Goal: Communication & Community: Answer question/provide support

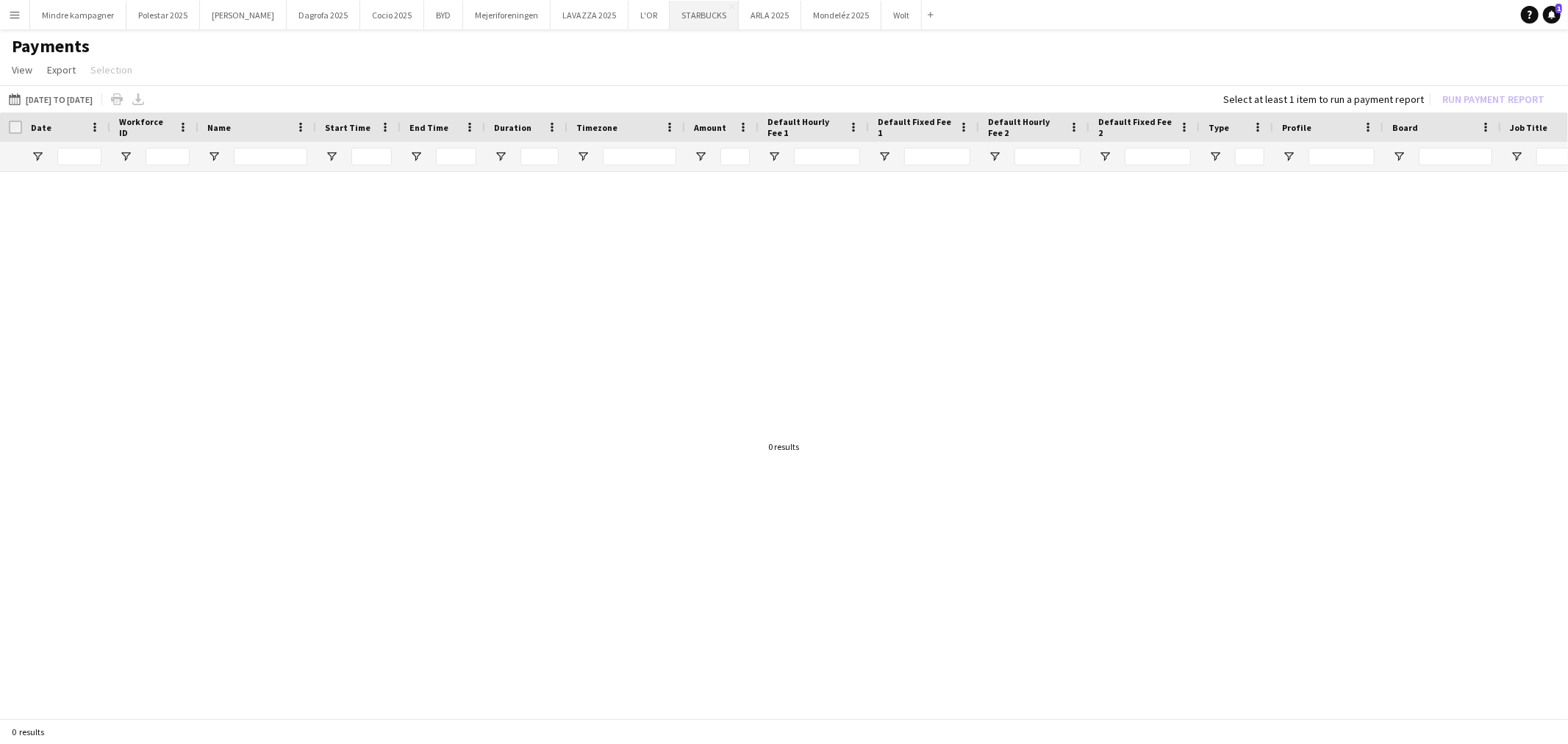
click at [669, 13] on button "STARBUCKS Close" at bounding box center [704, 15] width 69 height 28
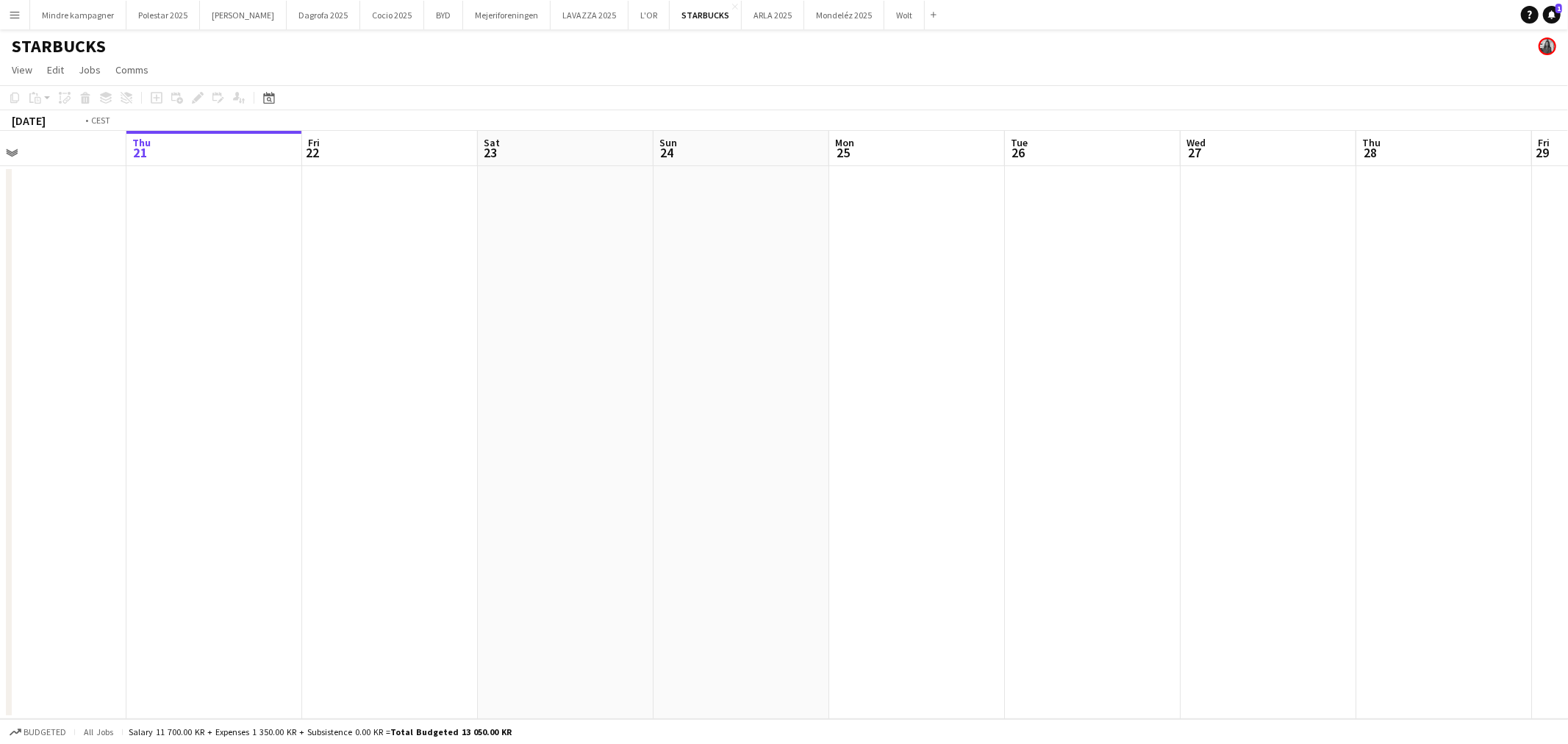
drag, startPoint x: 1194, startPoint y: 388, endPoint x: 225, endPoint y: 412, distance: 969.3
click at [225, 412] on app-calendar-viewport "Mon 18 Tue 19 Wed 20 Thu 21 Fri 22 Sat 23 Sun 24 Mon 25 Tue 26 Wed 27 Thu 28 Fr…" at bounding box center [784, 426] width 1568 height 589
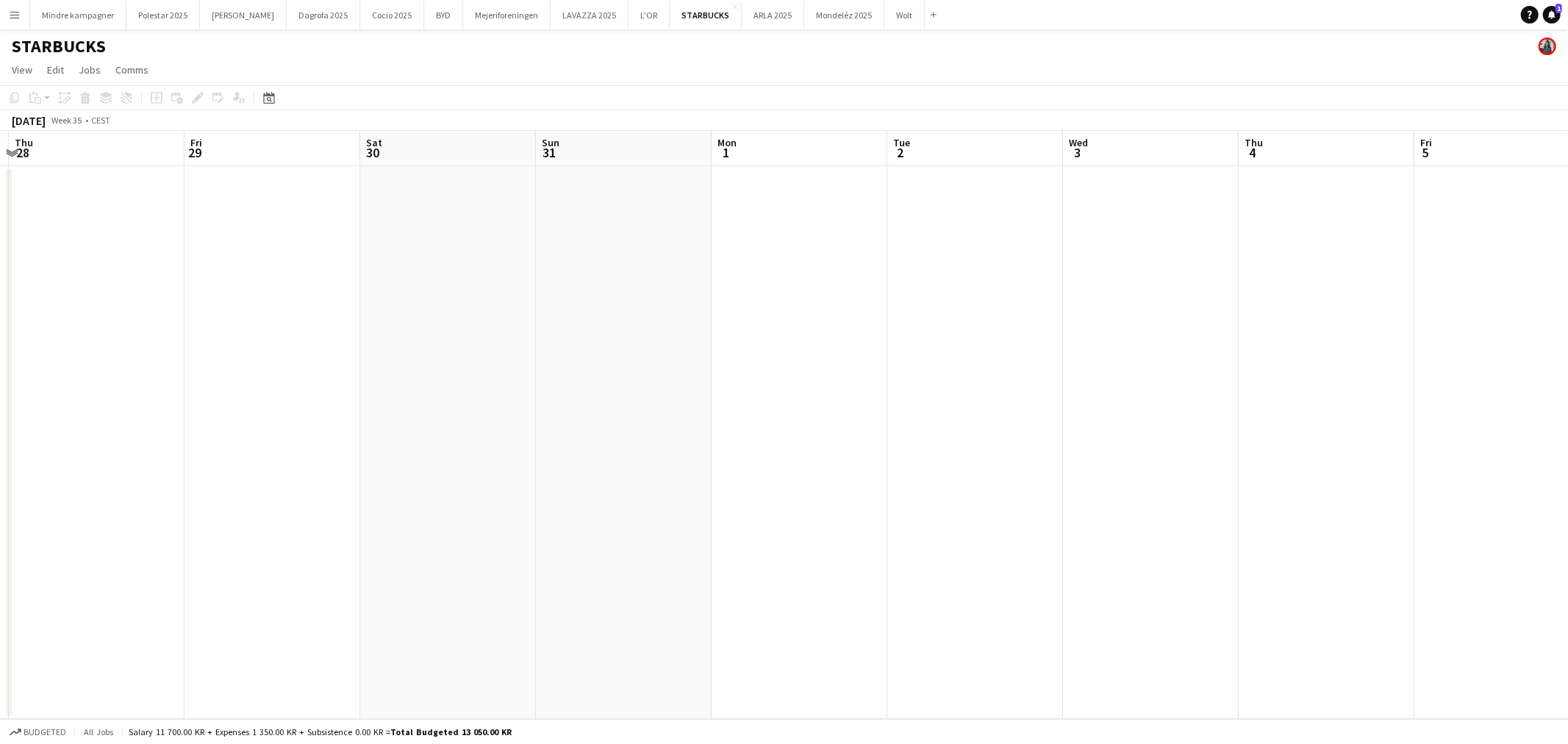
drag, startPoint x: 516, startPoint y: 456, endPoint x: 253, endPoint y: 453, distance: 263.0
click at [185, 457] on app-calendar-viewport "Mon 25 Tue 26 Wed 27 Thu 28 Fri 29 Sat 30 Sun 31 Mon 1 Tue 2 Wed 3 Thu 4 Fri 5 …" at bounding box center [784, 426] width 1568 height 589
drag, startPoint x: 942, startPoint y: 453, endPoint x: 467, endPoint y: 455, distance: 475.0
click at [159, 465] on app-calendar-viewport "Mon 1 Tue 2 Wed 3 Thu 4 Fri 5 Sat 6 Sun 7 Mon 8 Tue 9 Wed 10 Thu 11 Fri 12 Sat …" at bounding box center [784, 426] width 1568 height 589
drag, startPoint x: 877, startPoint y: 468, endPoint x: 180, endPoint y: 458, distance: 697.1
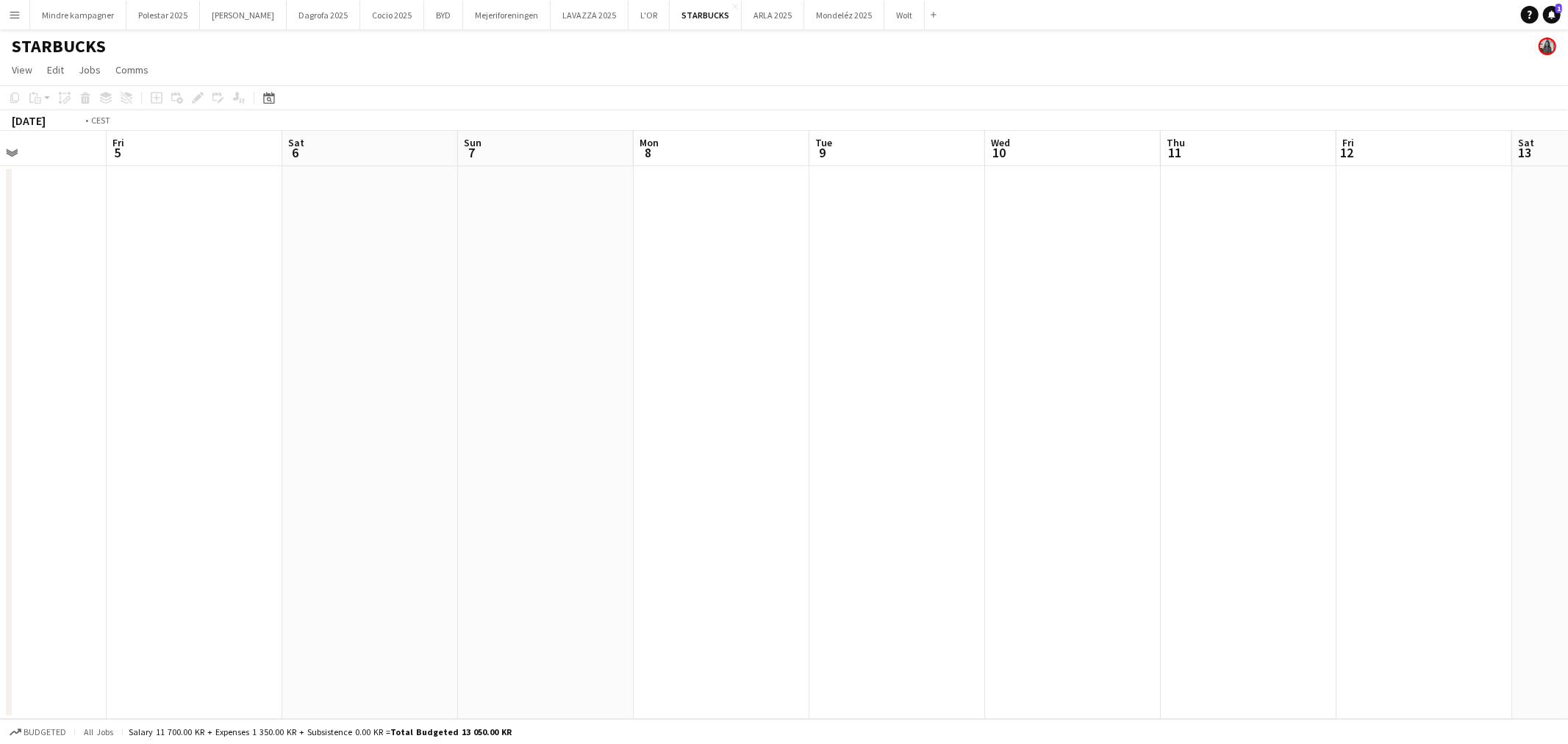
click at [48, 465] on app-calendar-viewport "Mon 1 Tue 2 Wed 3 Thu 4 Fri 5 Sat 6 Sun 7 Mon 8 Tue 9 Wed 10 Thu 11 Fri 12 Sat …" at bounding box center [784, 426] width 1568 height 589
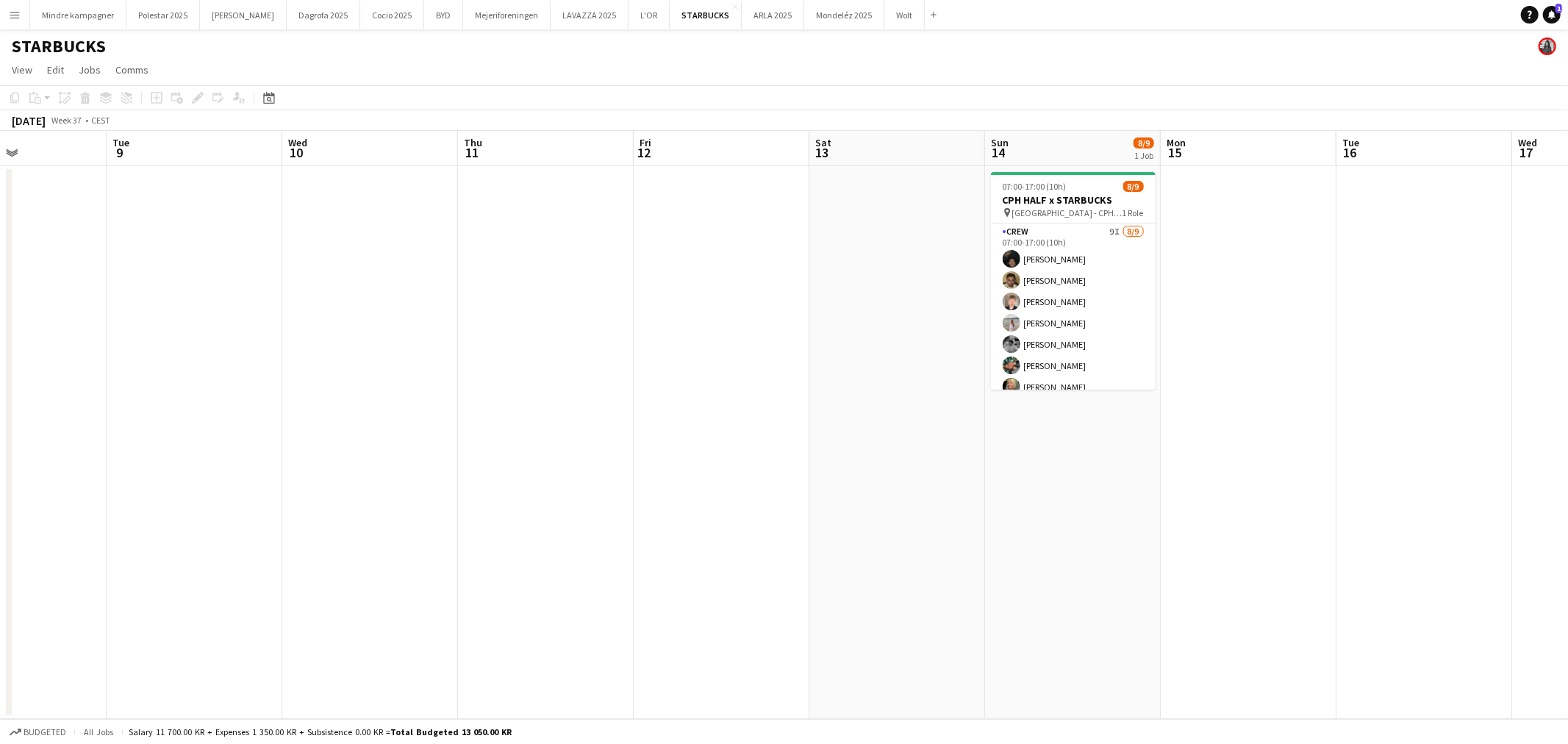
scroll to position [0, 593]
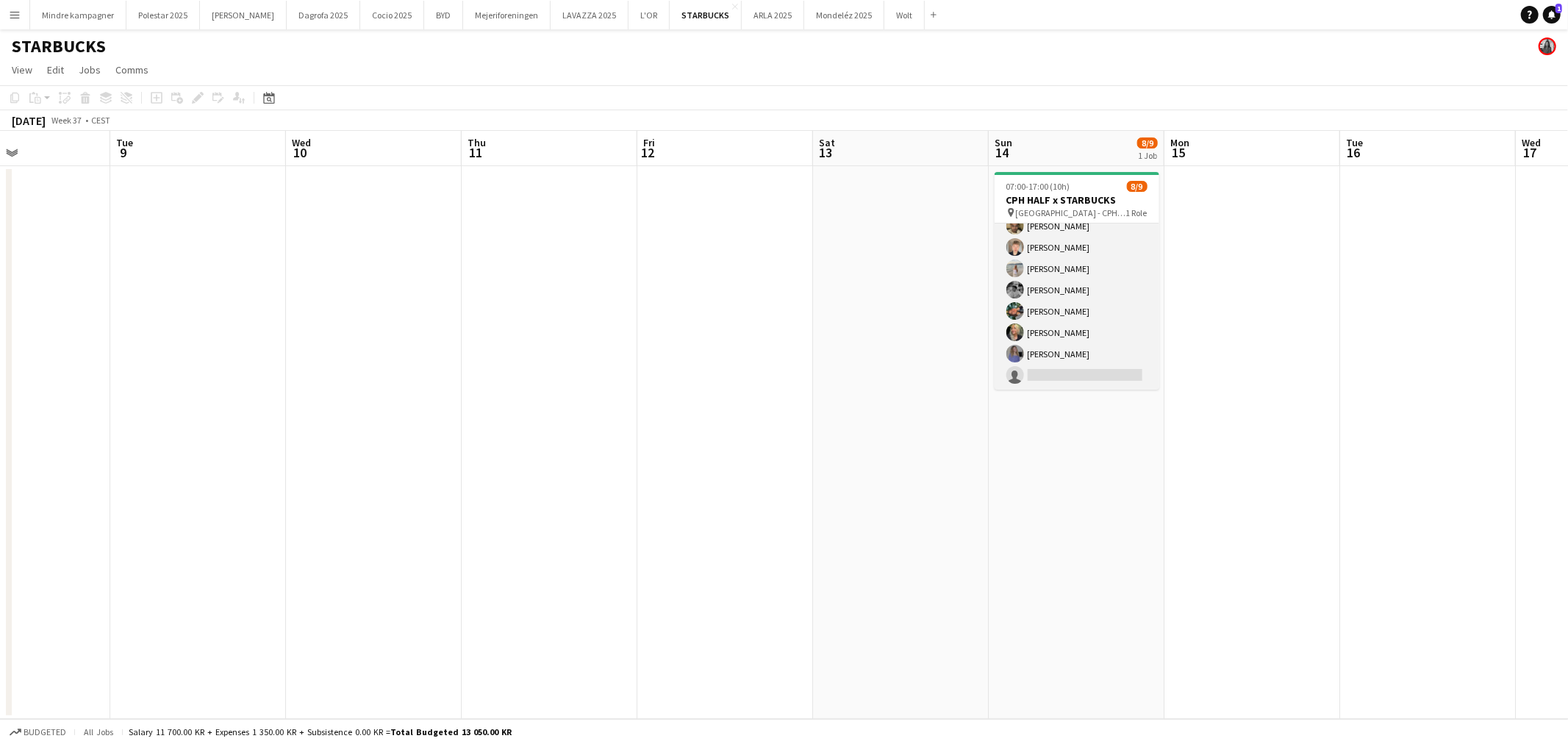
click at [1082, 374] on app-card-role "Crew 9I 8/9 07:00-17:00 (10h) Noah Carl Stegmann Benyamin Ijaz Sebastian Schow …" at bounding box center [1077, 279] width 165 height 221
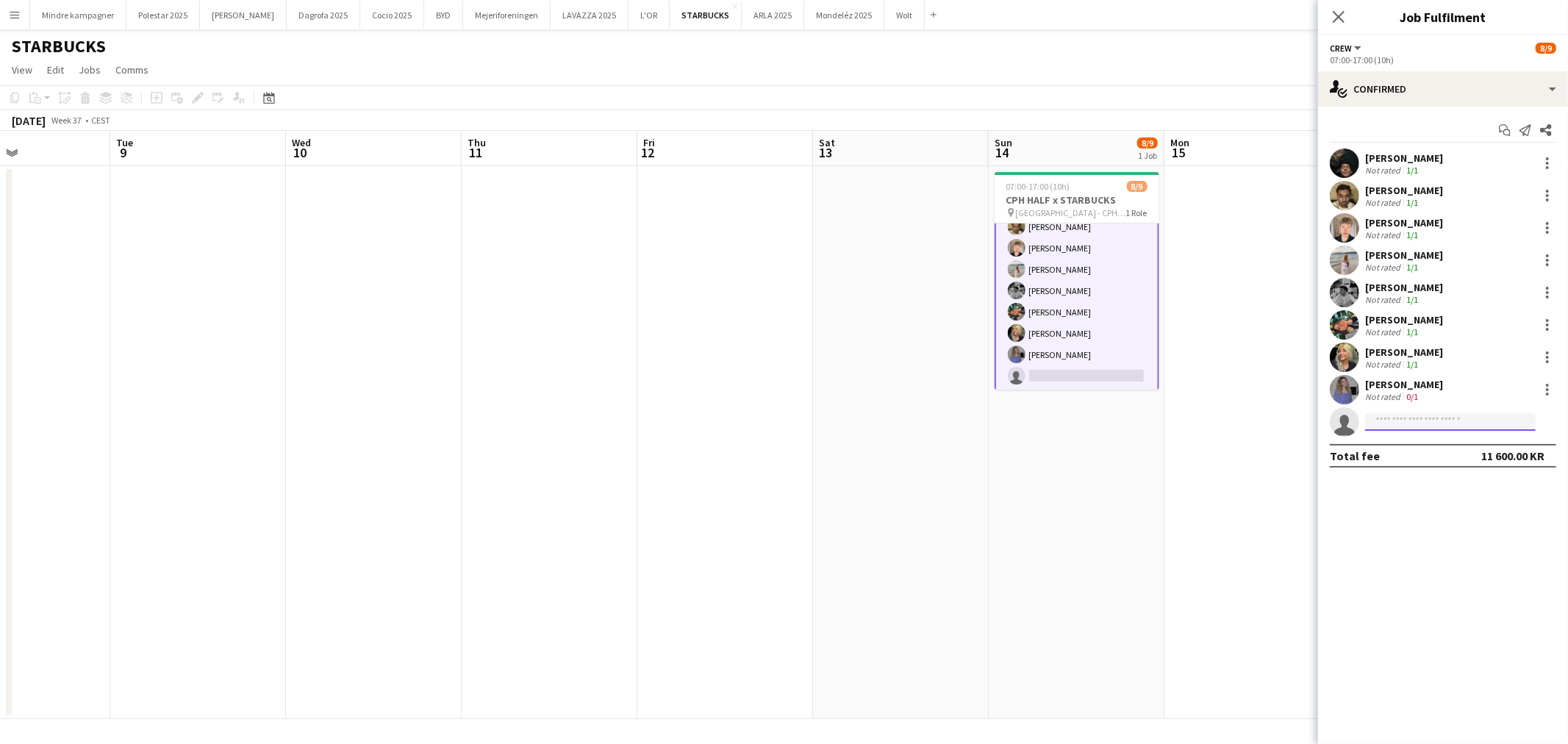
click at [1403, 415] on input at bounding box center [1450, 421] width 171 height 18
type input "******"
click at [1418, 438] on span "Nellie Emilie Stegmann" at bounding box center [1418, 442] width 84 height 13
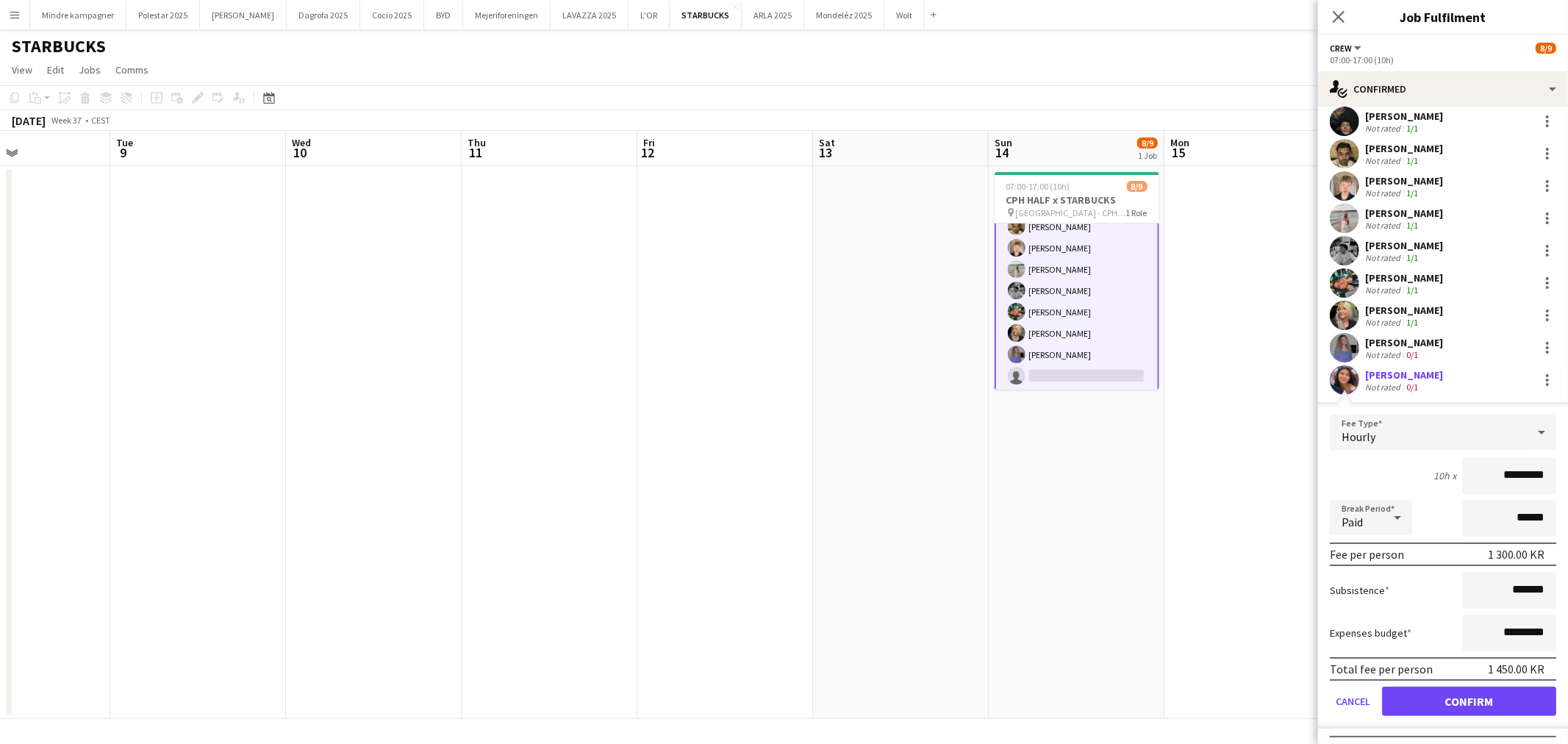
scroll to position [64, 0]
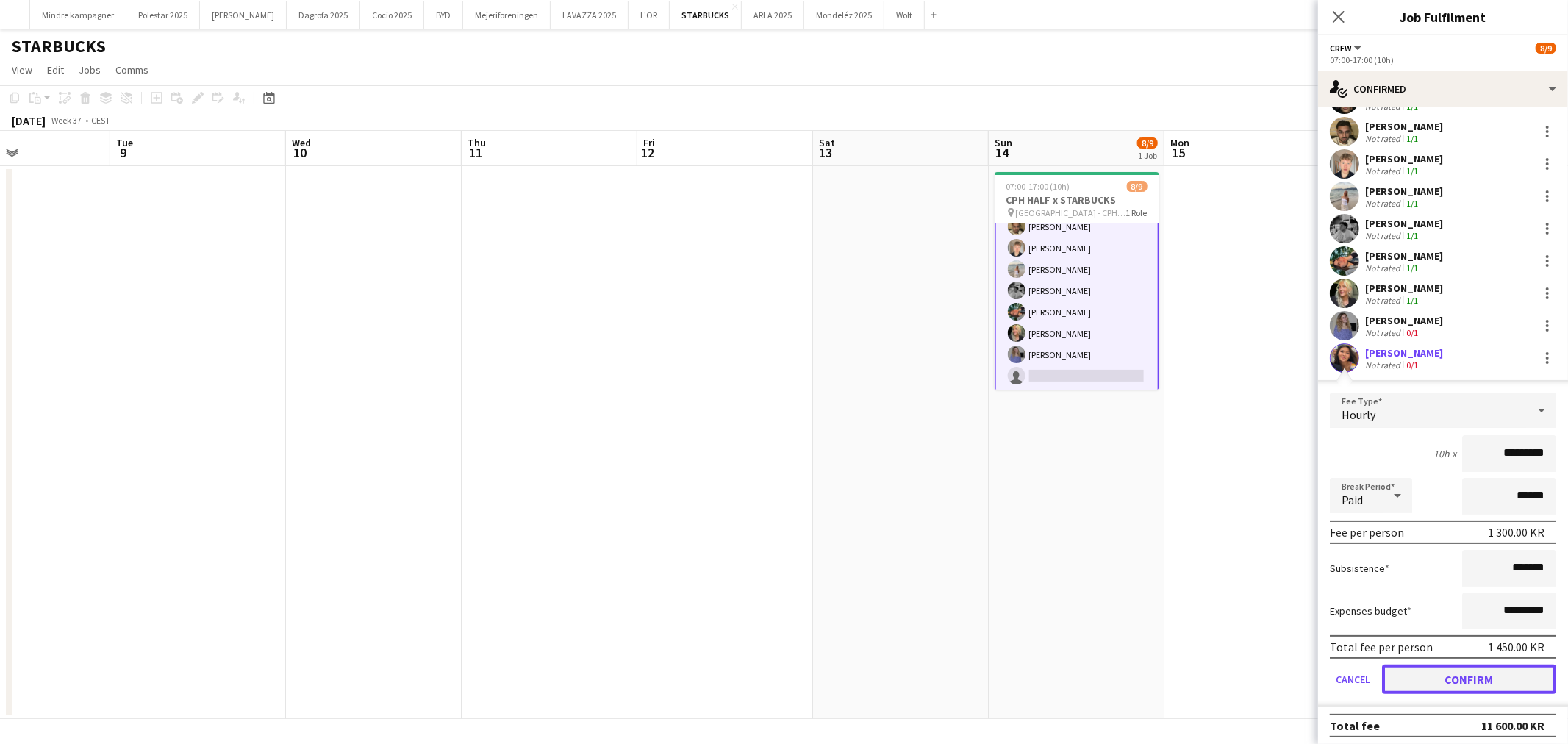
click at [1485, 672] on button "Confirm" at bounding box center [1469, 679] width 174 height 29
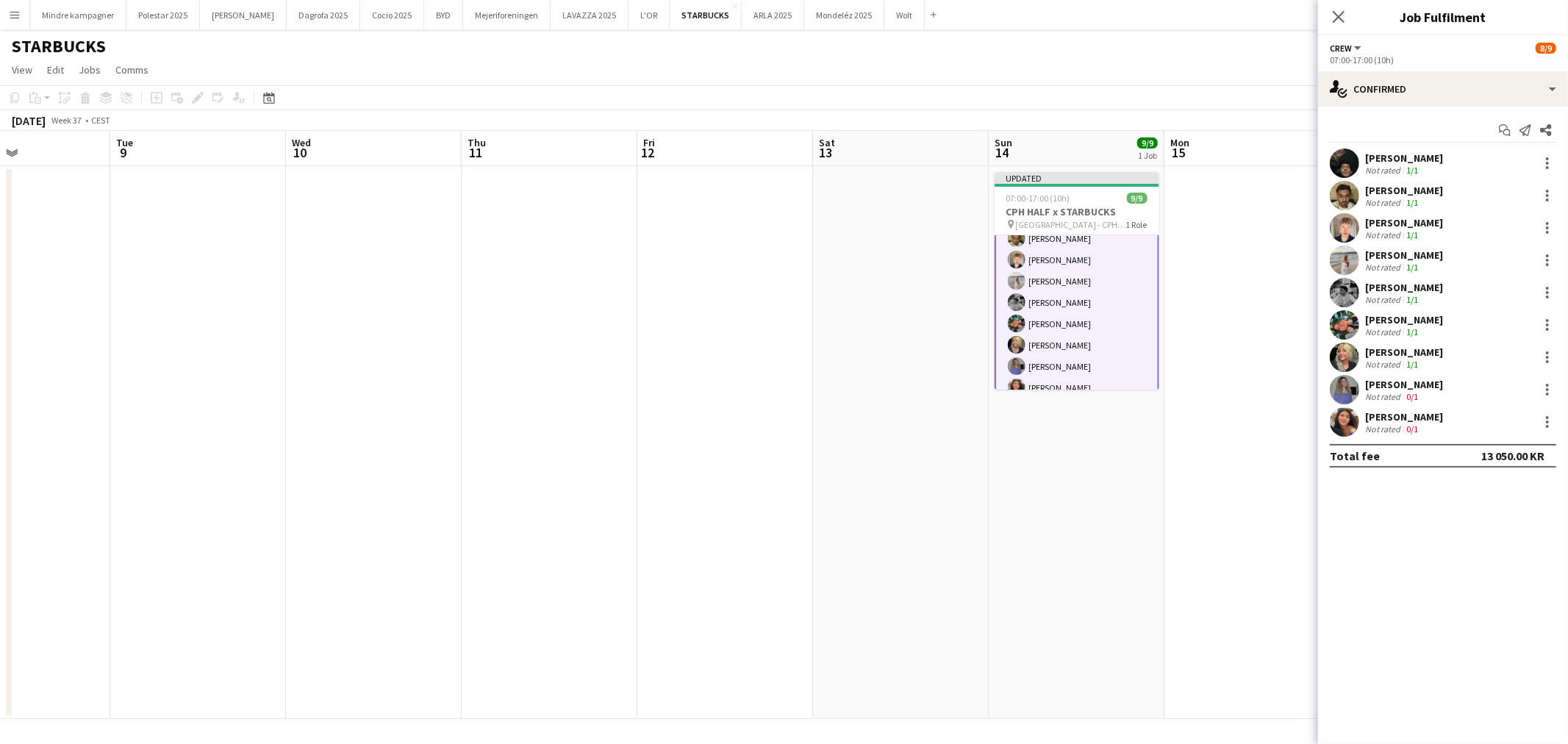
click at [1344, 409] on app-user-avatar at bounding box center [1344, 421] width 29 height 29
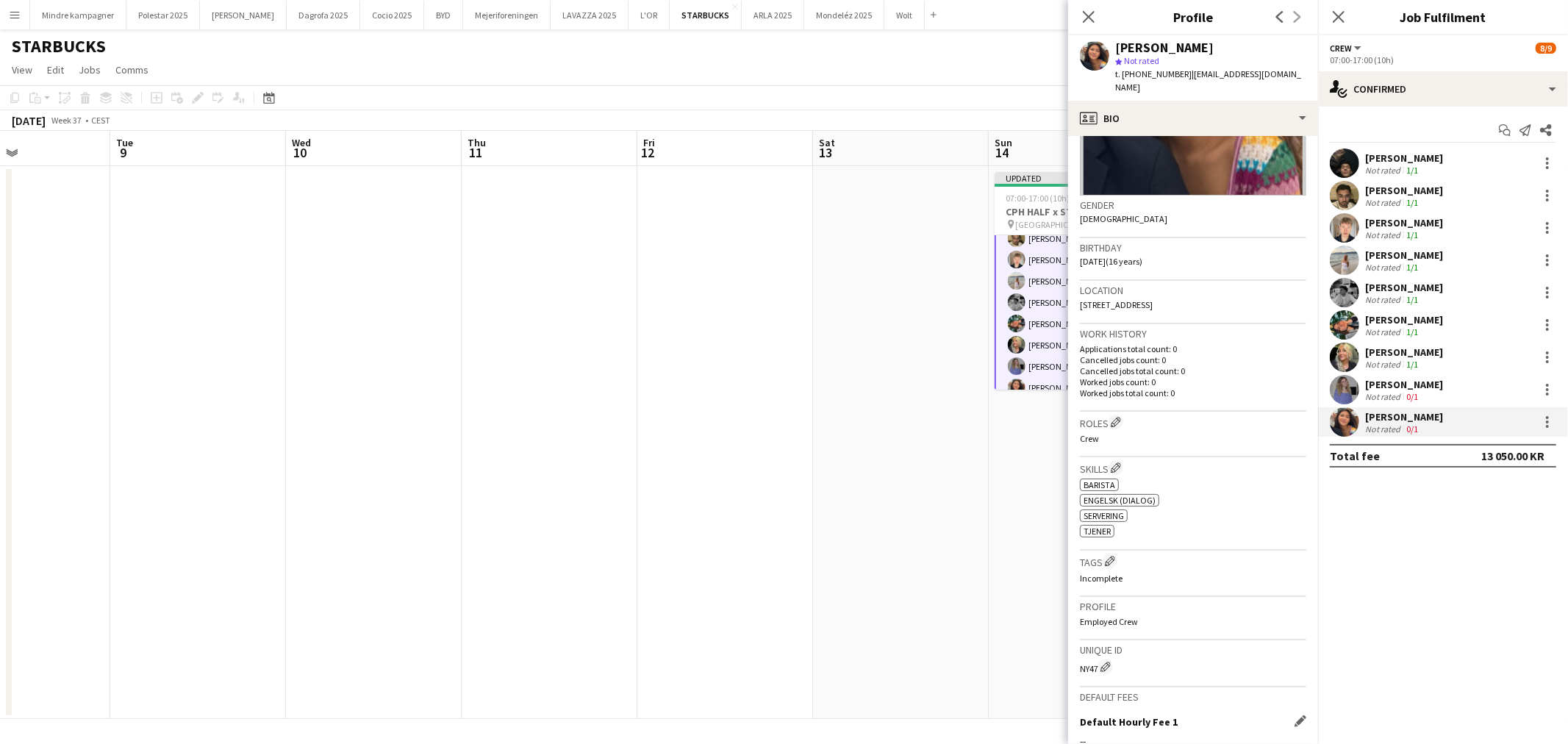
scroll to position [360, 0]
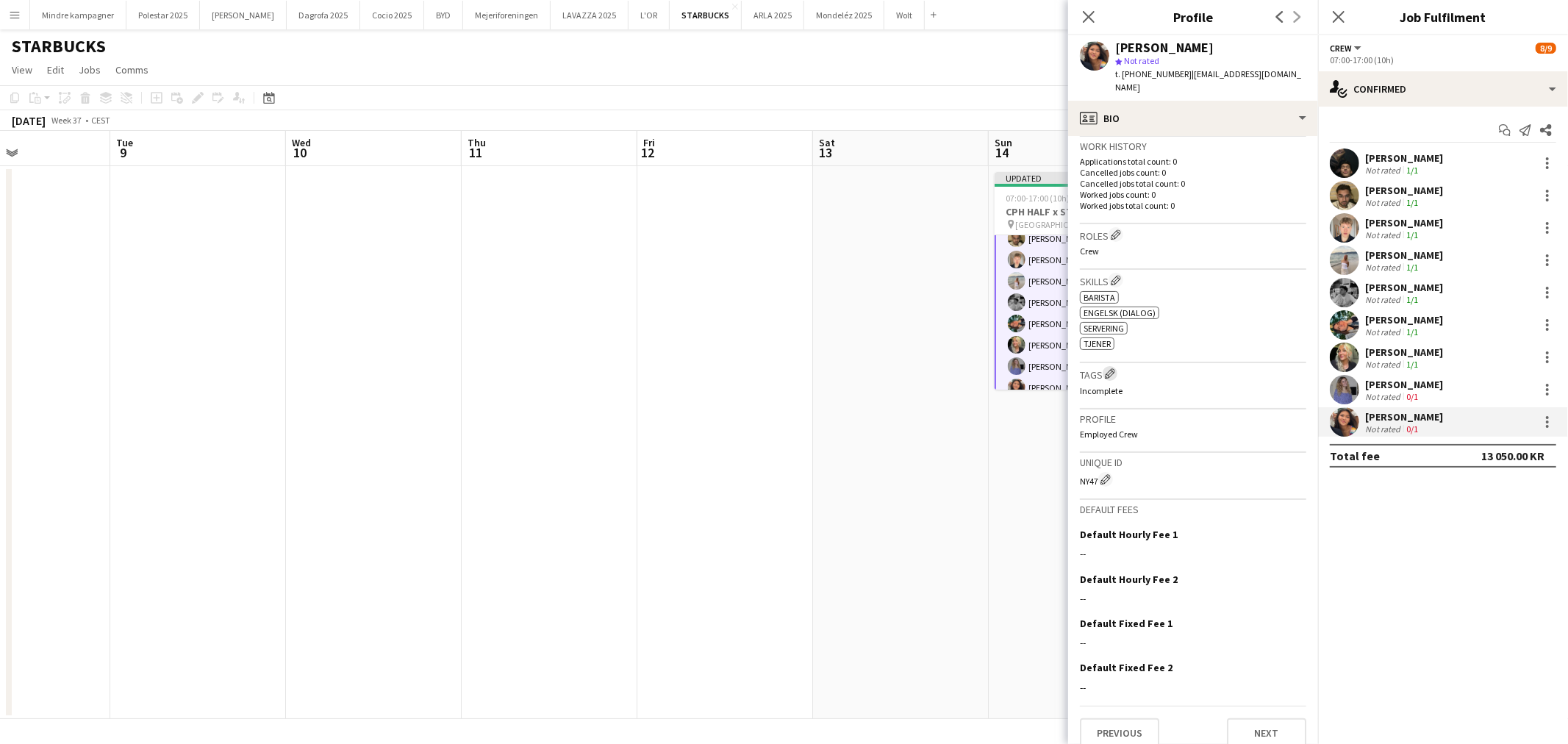
click at [1107, 369] on app-icon "Edit crew company tags" at bounding box center [1110, 374] width 10 height 10
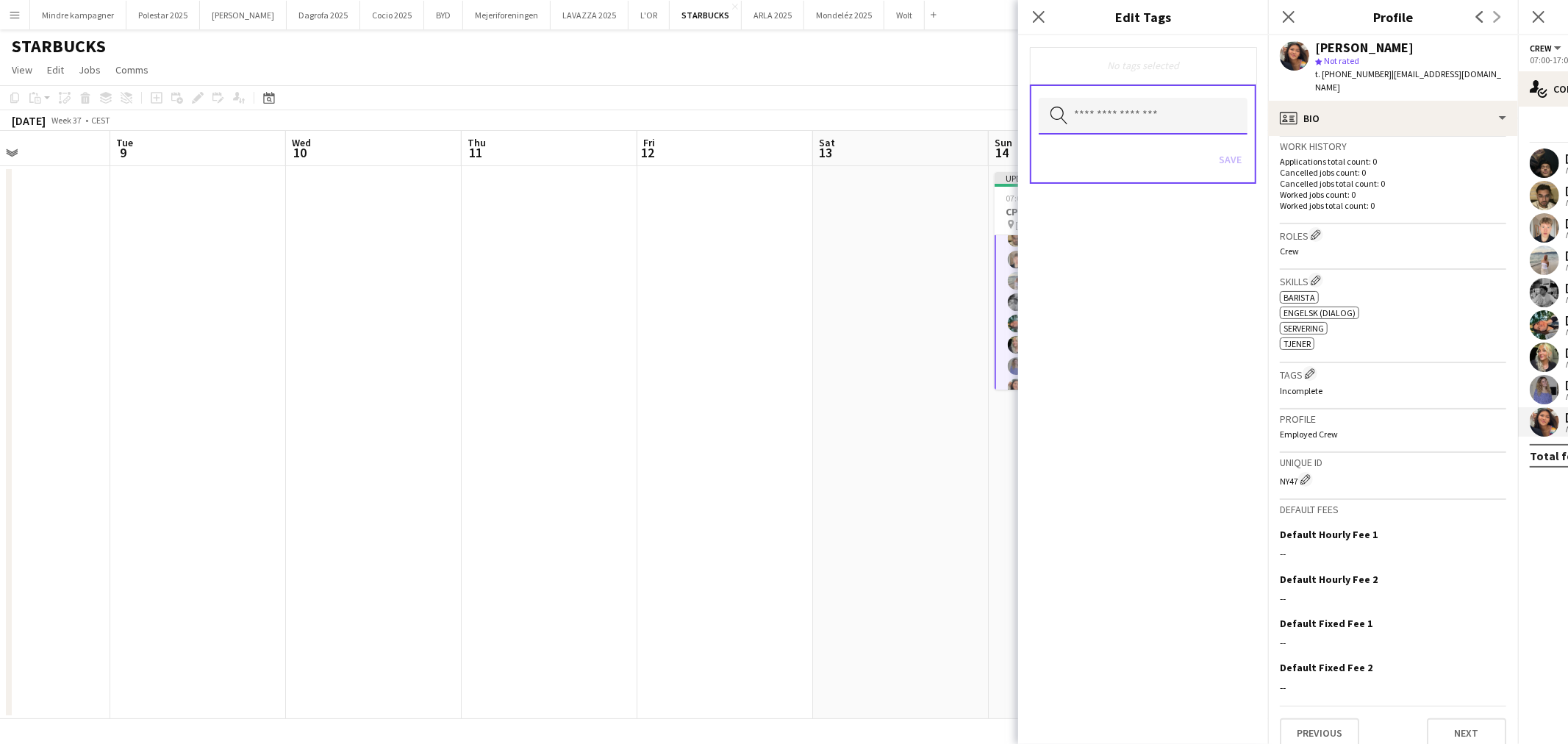
click at [1112, 114] on input "text" at bounding box center [1143, 116] width 209 height 37
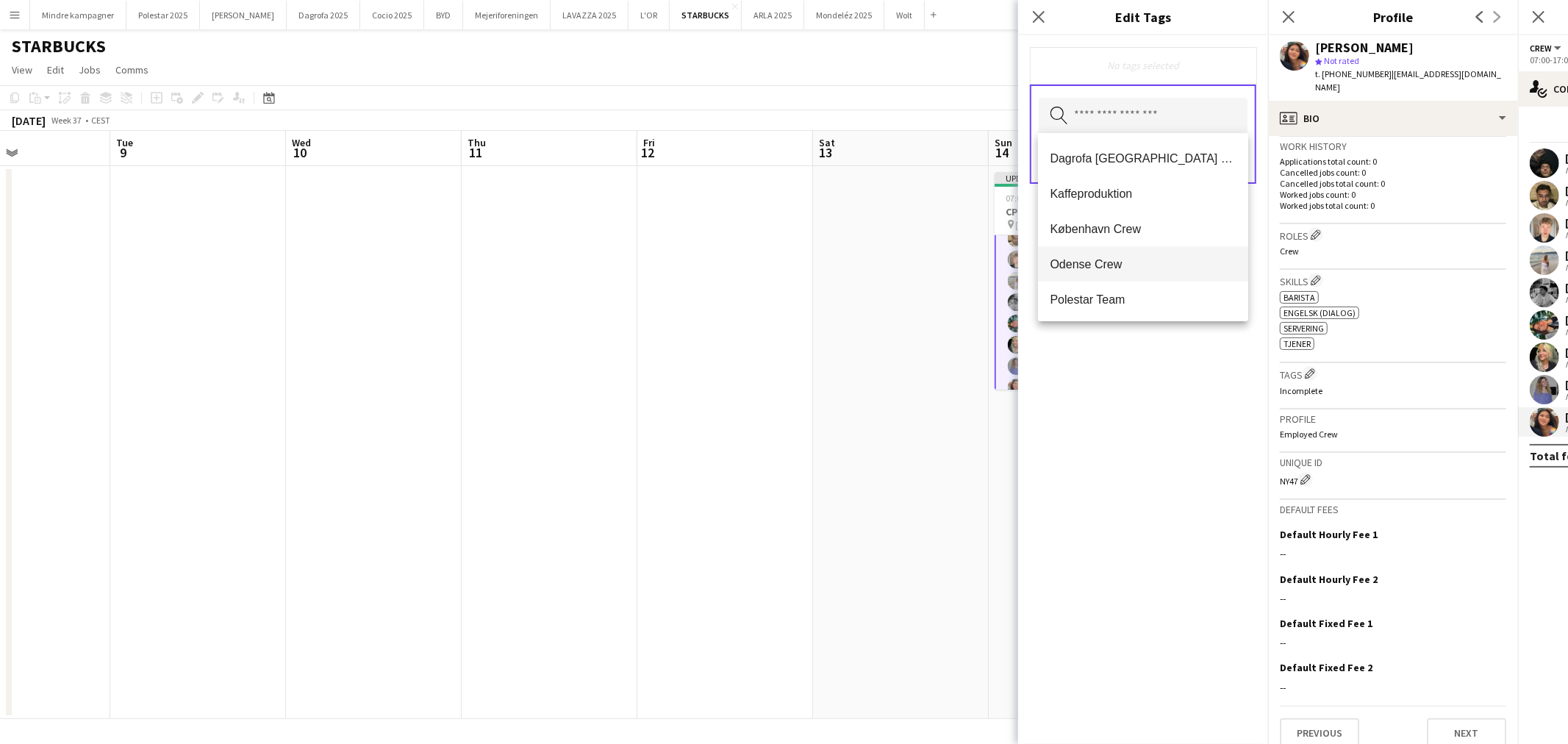
scroll to position [105, 0]
click at [1111, 228] on span "København Crew" at bounding box center [1143, 228] width 186 height 14
click at [1158, 378] on div "København Crew Remove Search by tag name Save" at bounding box center [1143, 390] width 250 height 709
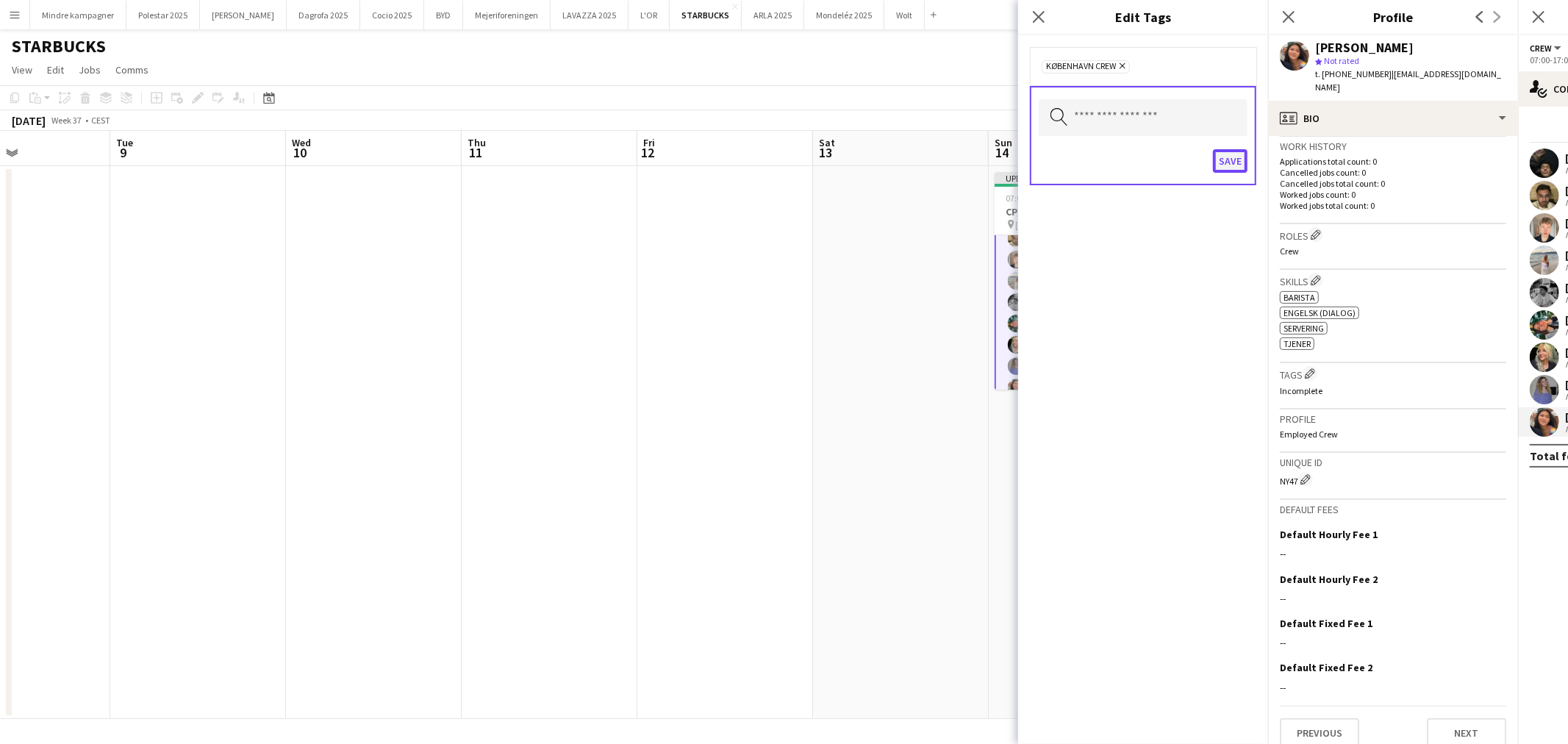
click at [1240, 164] on button "Save" at bounding box center [1229, 161] width 34 height 23
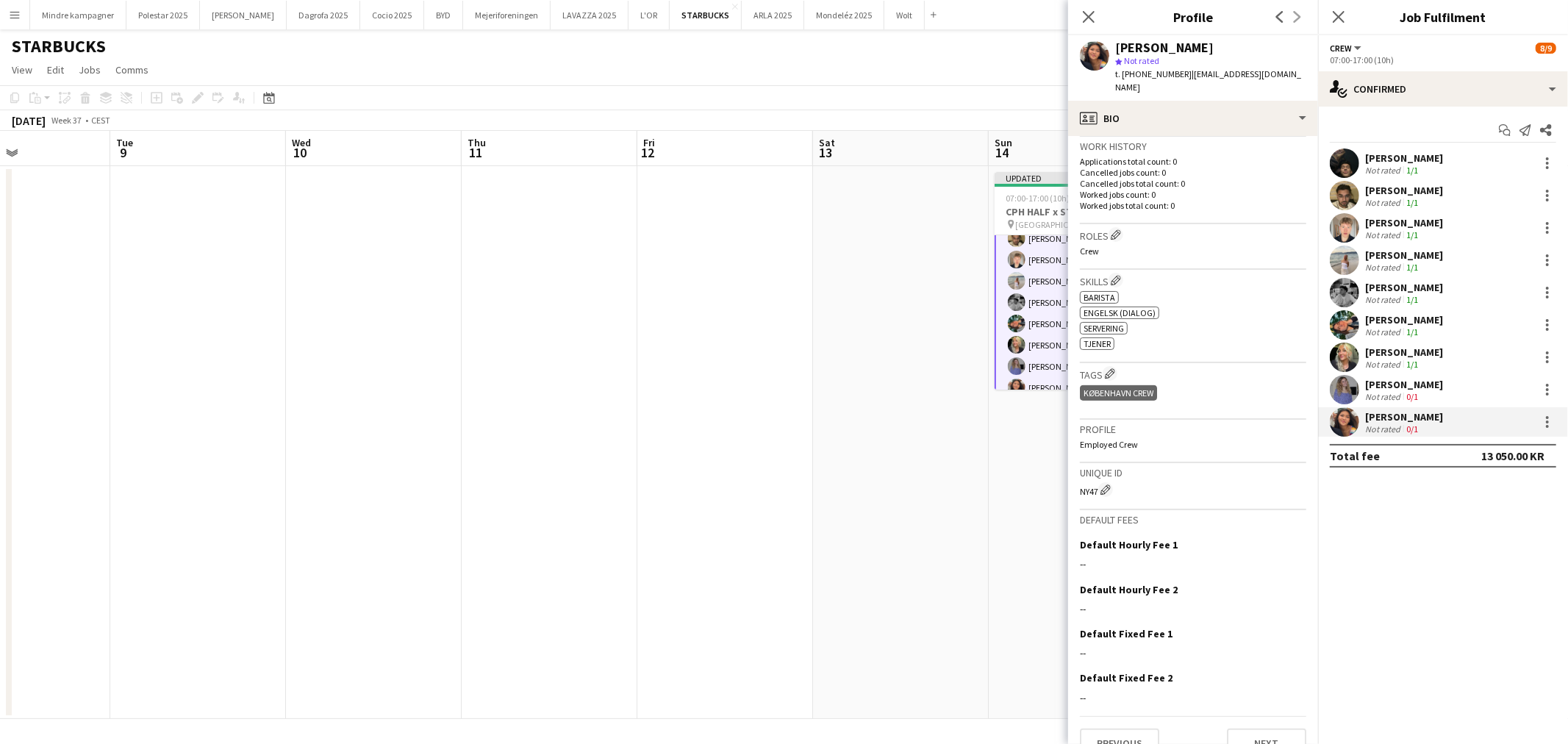
click at [928, 540] on app-date-cell at bounding box center [901, 442] width 176 height 553
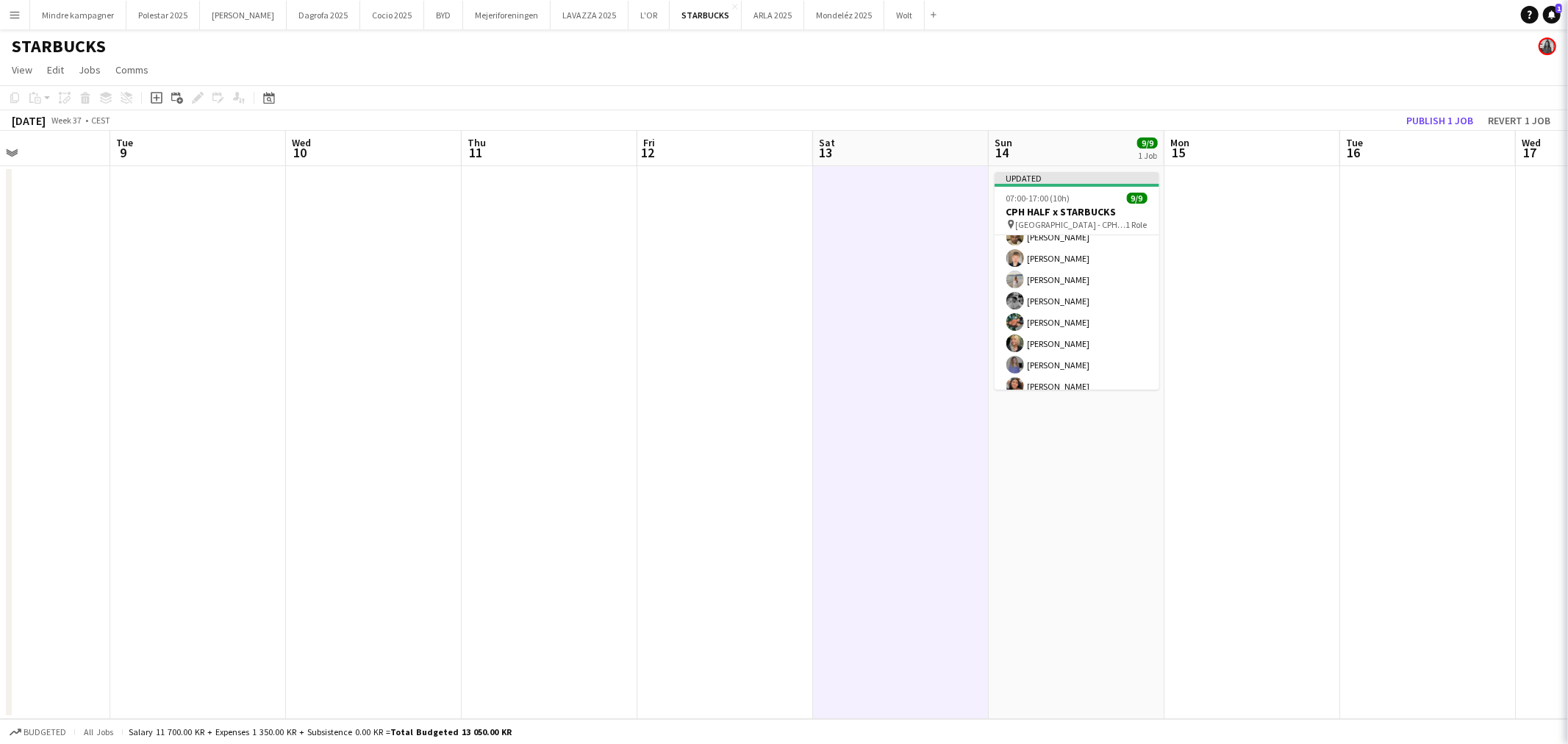
scroll to position [54, 0]
click at [1456, 126] on button "Publish 1 job" at bounding box center [1439, 120] width 79 height 19
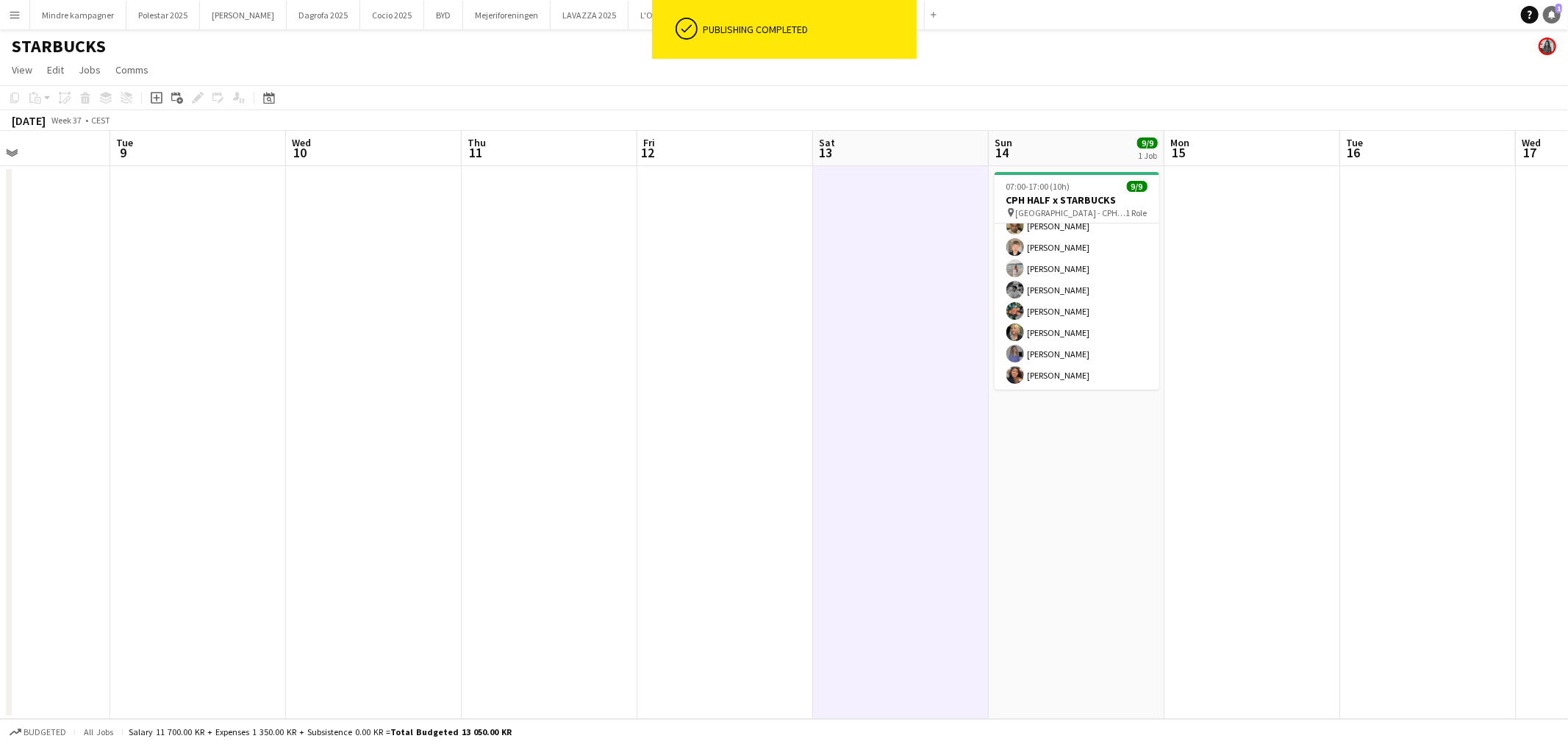
click at [1561, 9] on span "1" at bounding box center [1559, 8] width 7 height 9
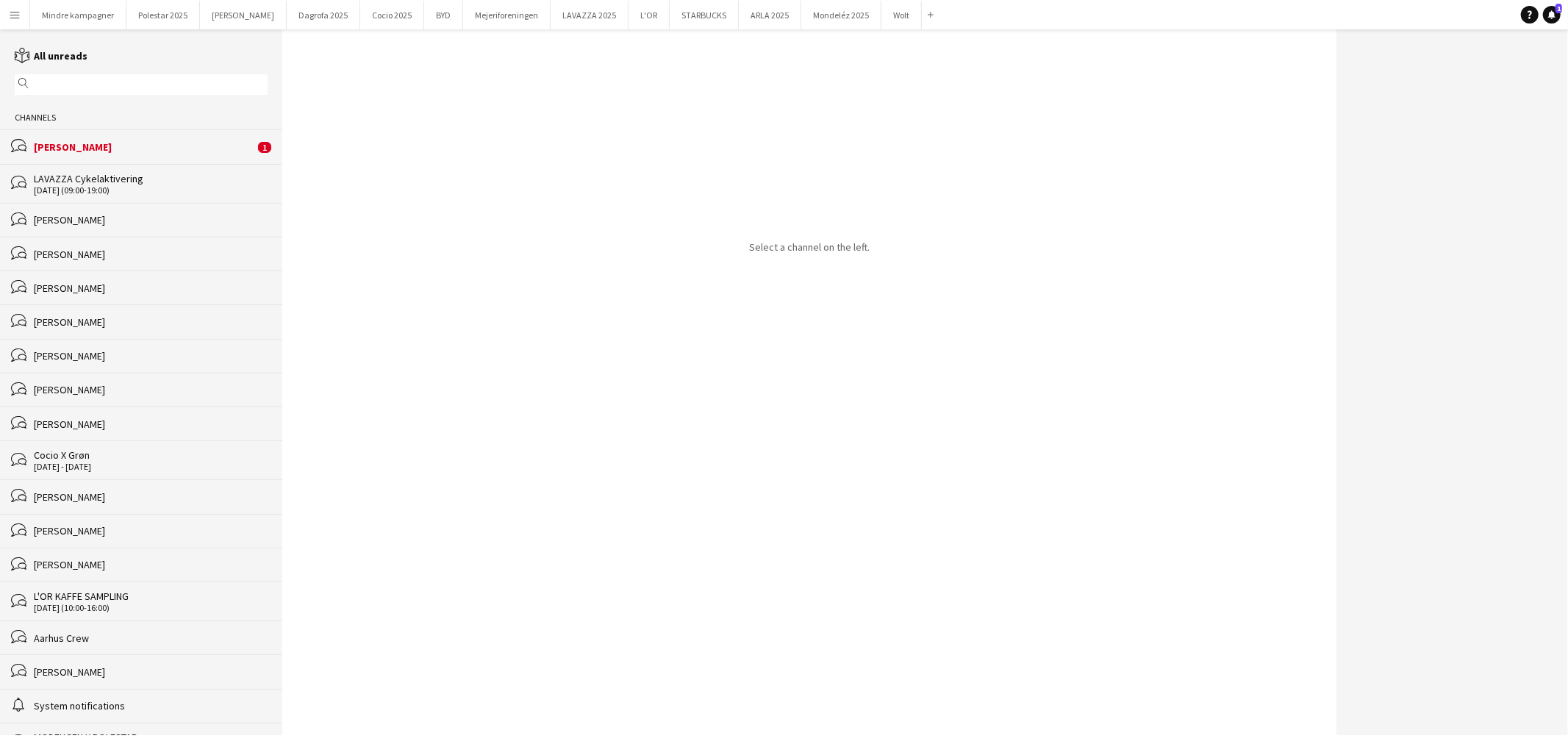
click at [113, 147] on div "[PERSON_NAME]" at bounding box center [144, 147] width 221 height 13
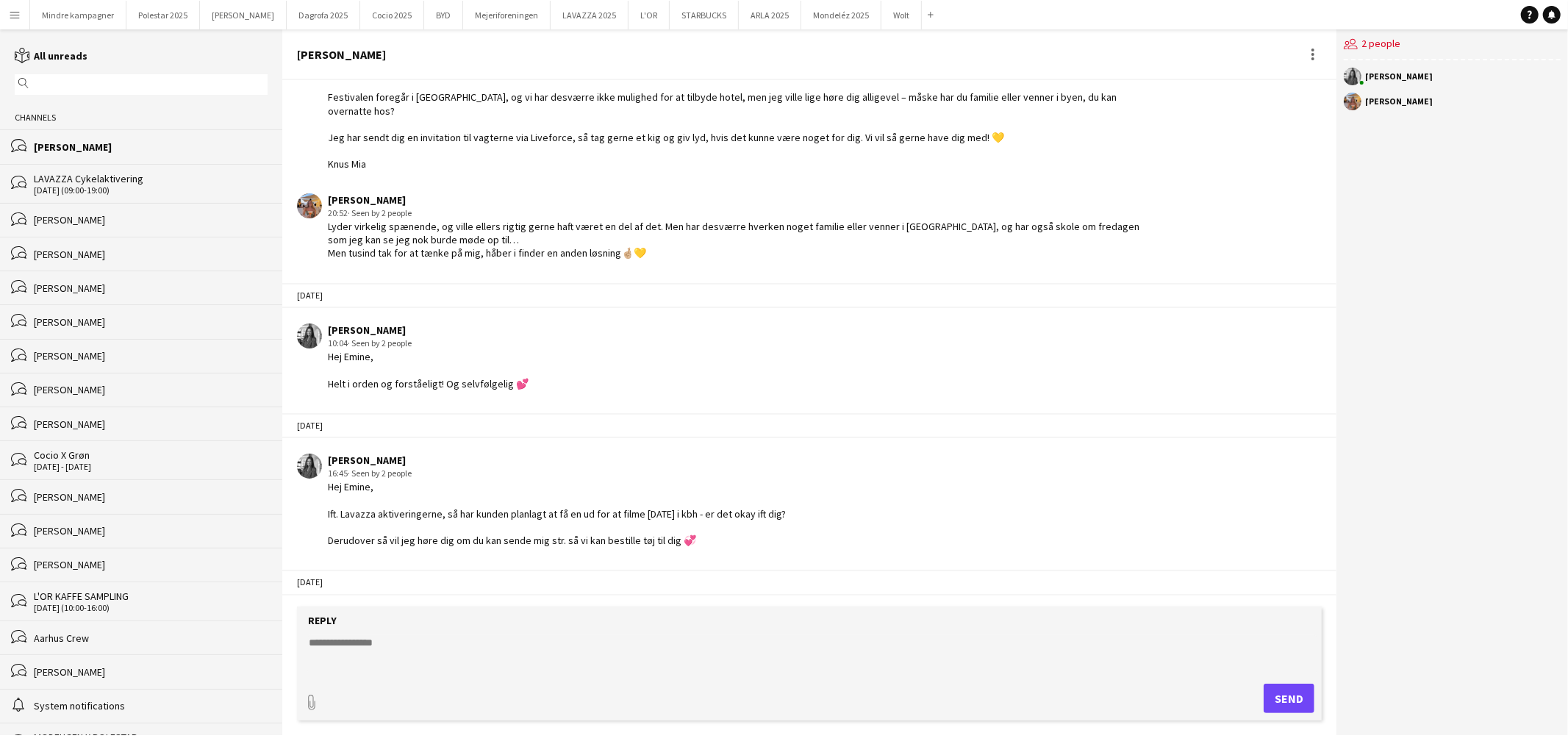
scroll to position [1142, 0]
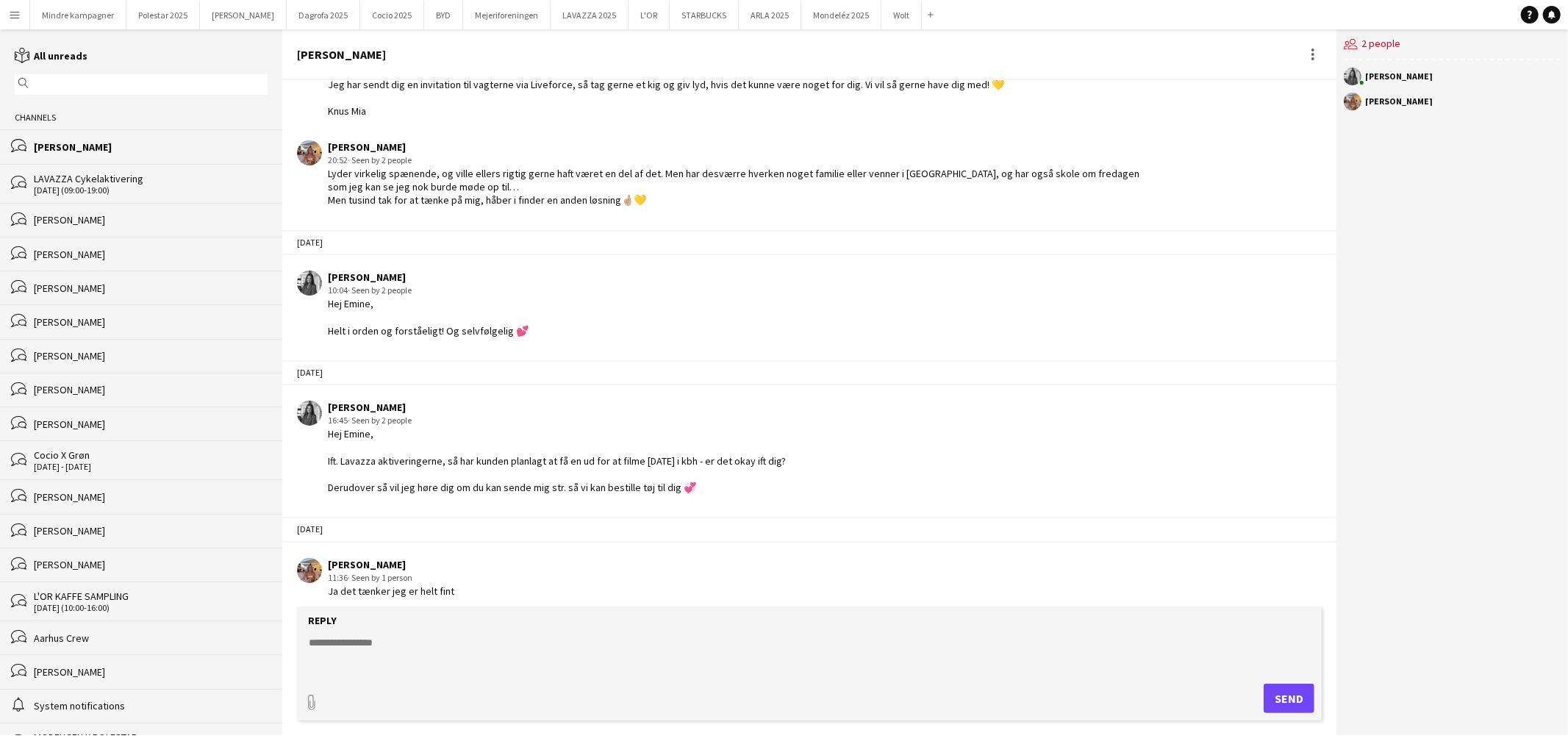
click at [402, 650] on textarea at bounding box center [812, 655] width 1010 height 38
type textarea "**********"
click at [1295, 692] on button "Send" at bounding box center [1289, 698] width 51 height 29
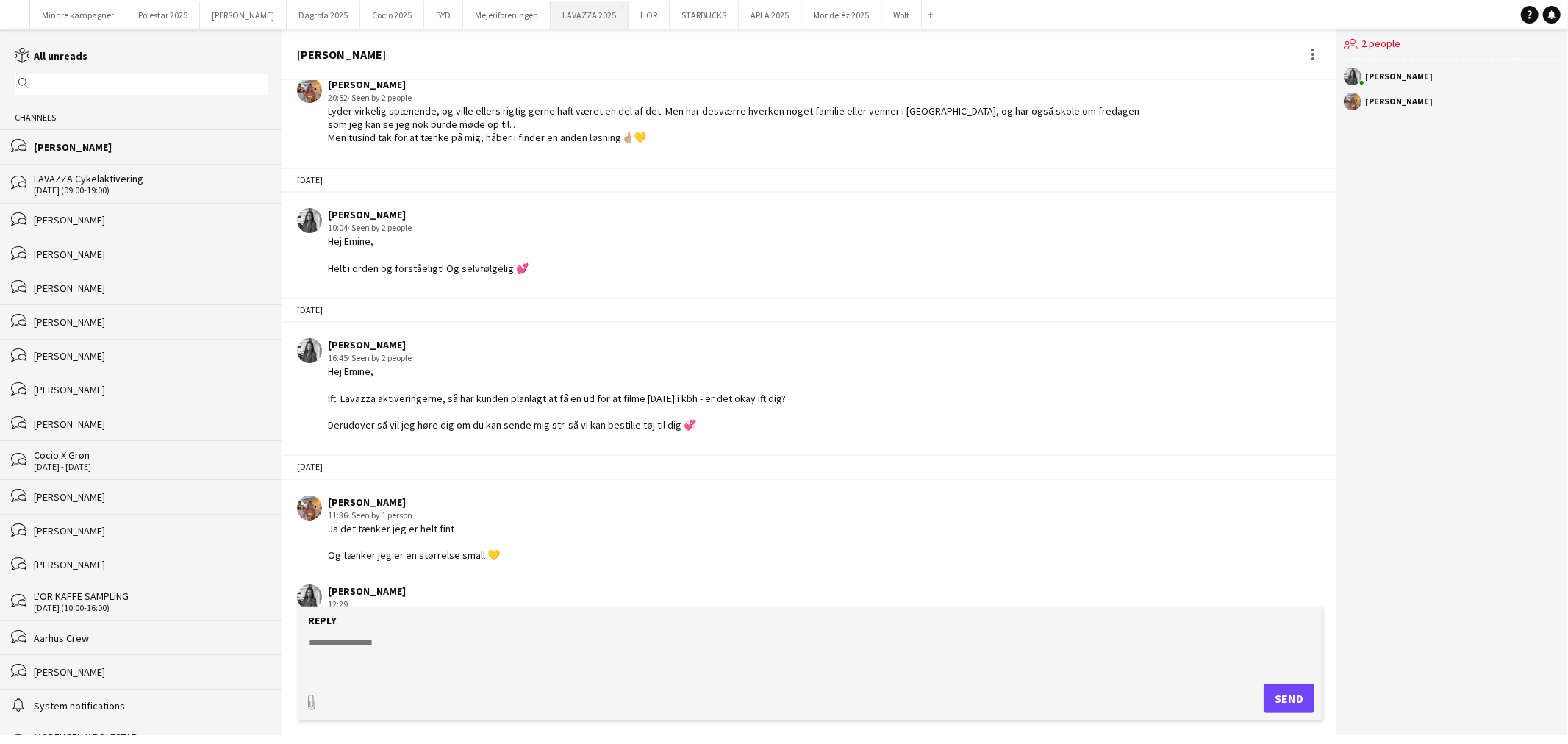
click at [551, 12] on button "LAVAZZA 2025 Close" at bounding box center [589, 15] width 78 height 28
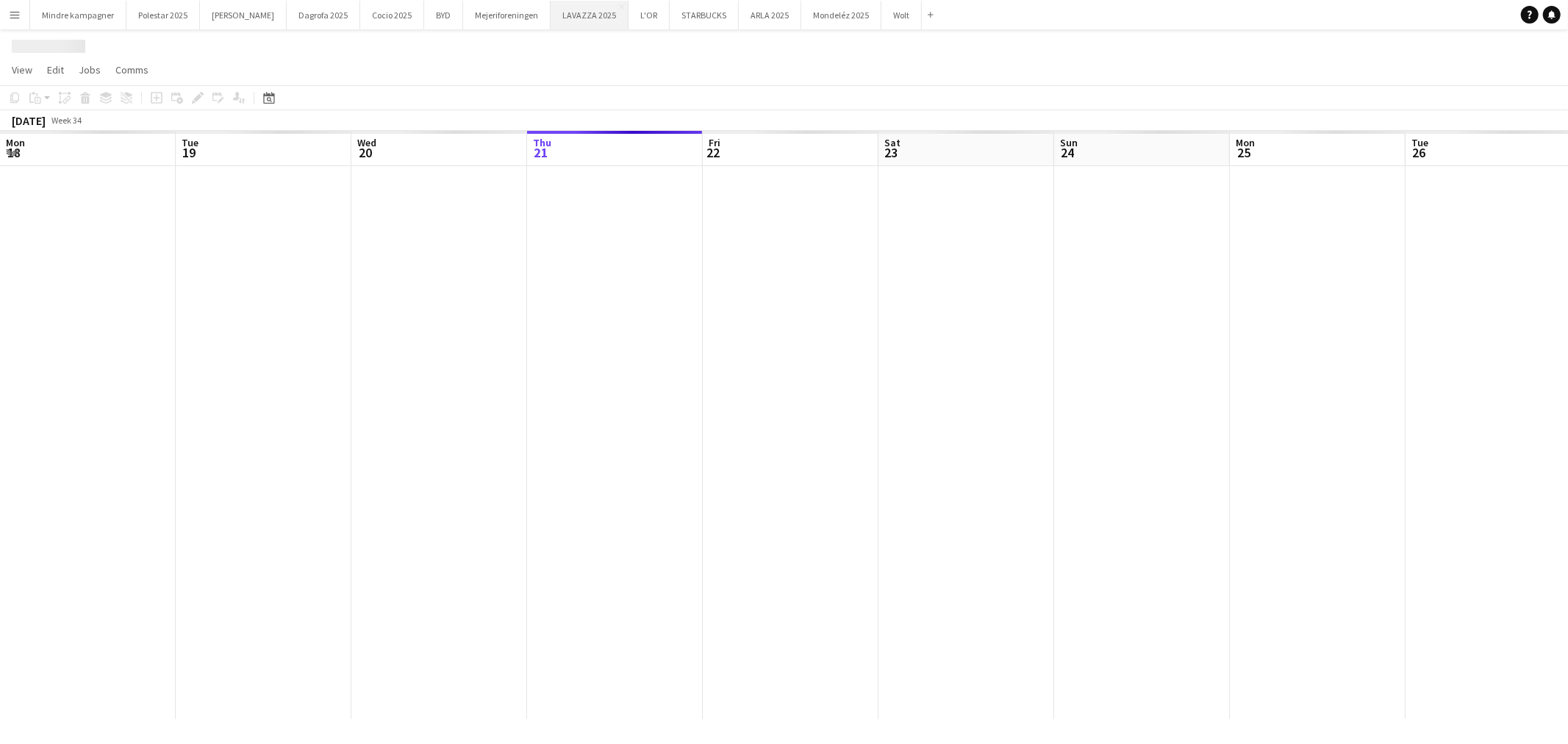
scroll to position [0, 351]
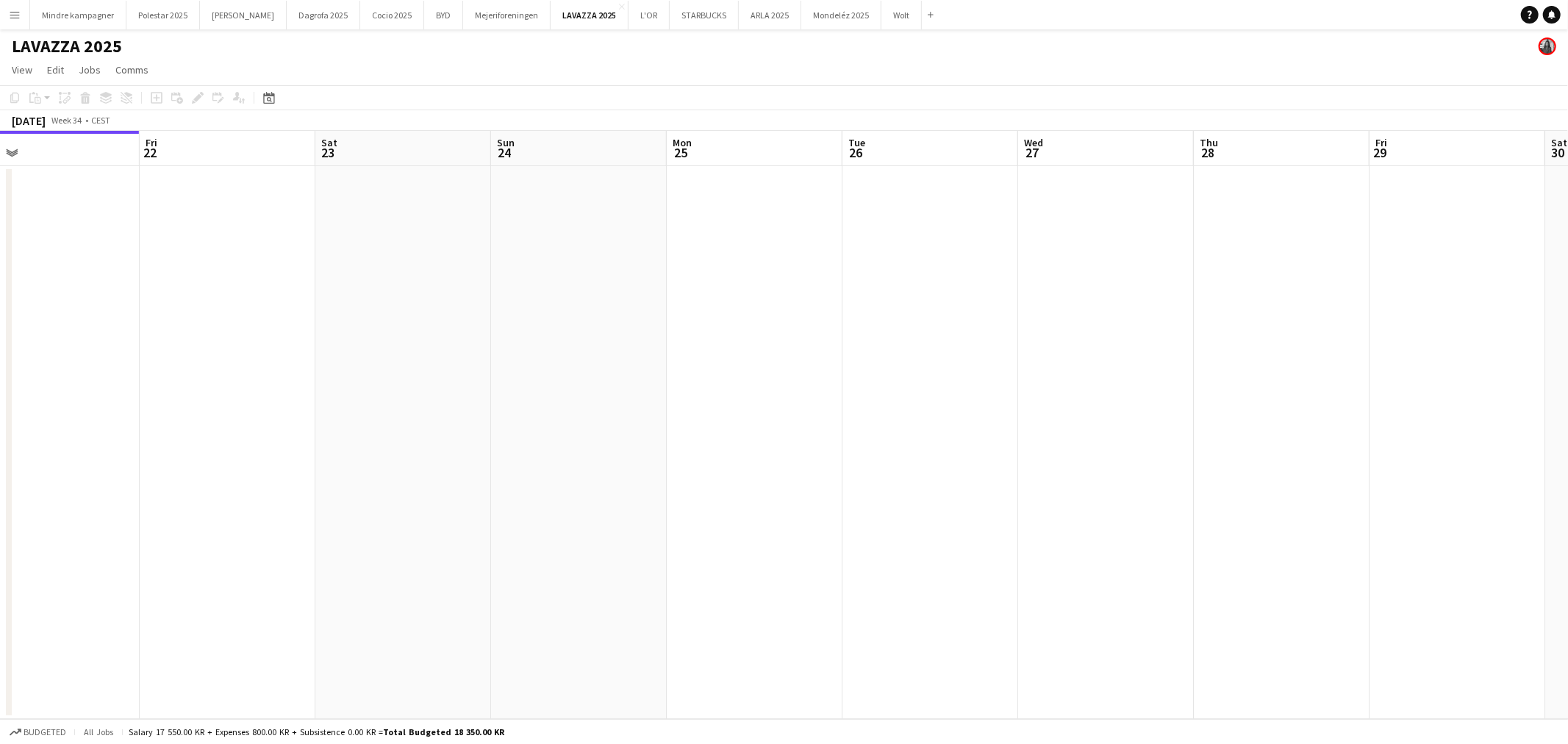
drag, startPoint x: 909, startPoint y: 476, endPoint x: 614, endPoint y: 456, distance: 295.7
click at [601, 466] on app-calendar-viewport "Mon 18 Tue 19 Wed 20 Thu 21 Fri 22 Sat 23 Sun 24 Mon 25 Tue 26 Wed 27 Thu 28 Fr…" at bounding box center [784, 426] width 1568 height 589
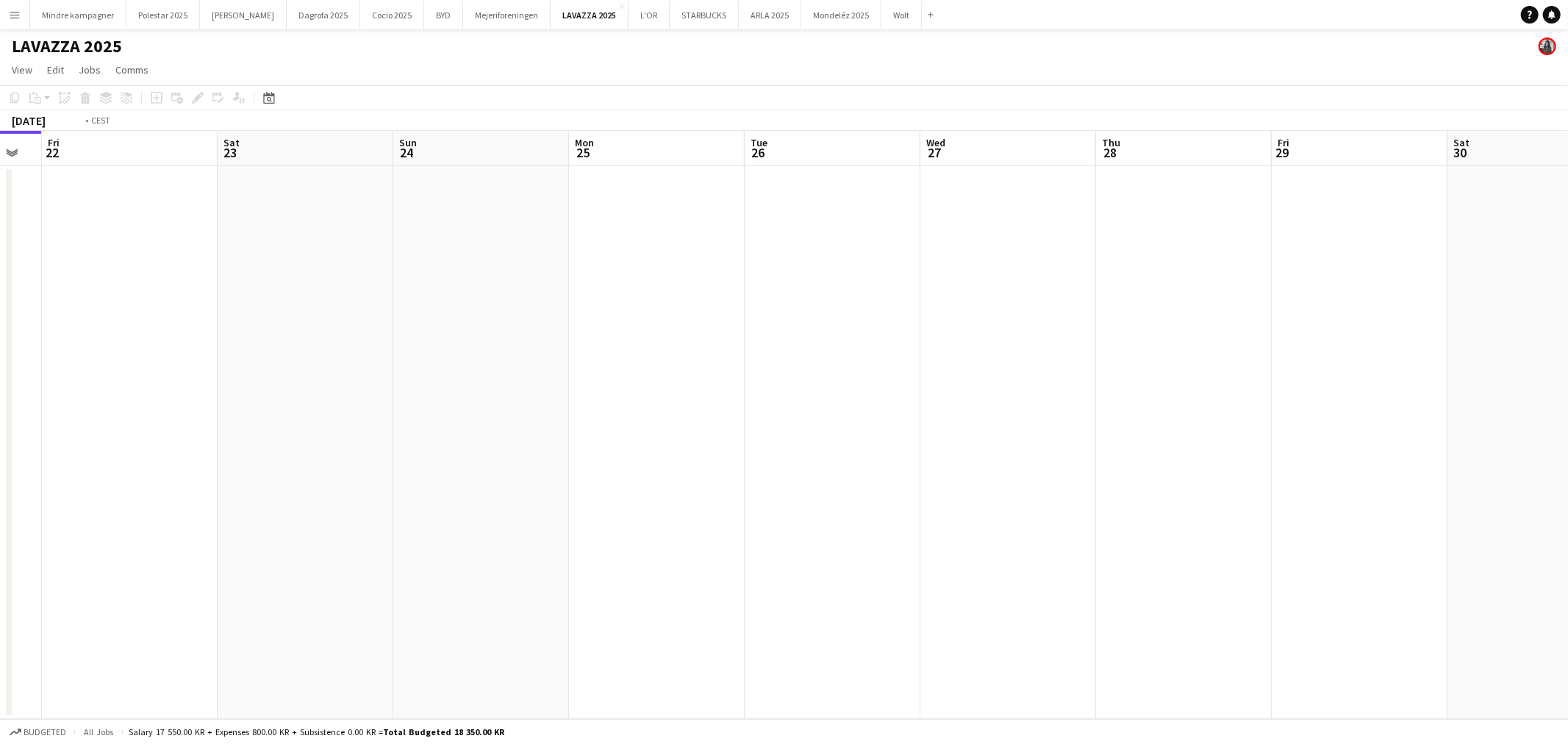
drag, startPoint x: 988, startPoint y: 455, endPoint x: 648, endPoint y: 442, distance: 340.2
click at [578, 447] on app-calendar-viewport "Tue 19 Wed 20 Thu 21 Fri 22 Sat 23 Sun 24 Mon 25 Tue 26 Wed 27 Thu 28 Fri 29 Sa…" at bounding box center [784, 426] width 1568 height 589
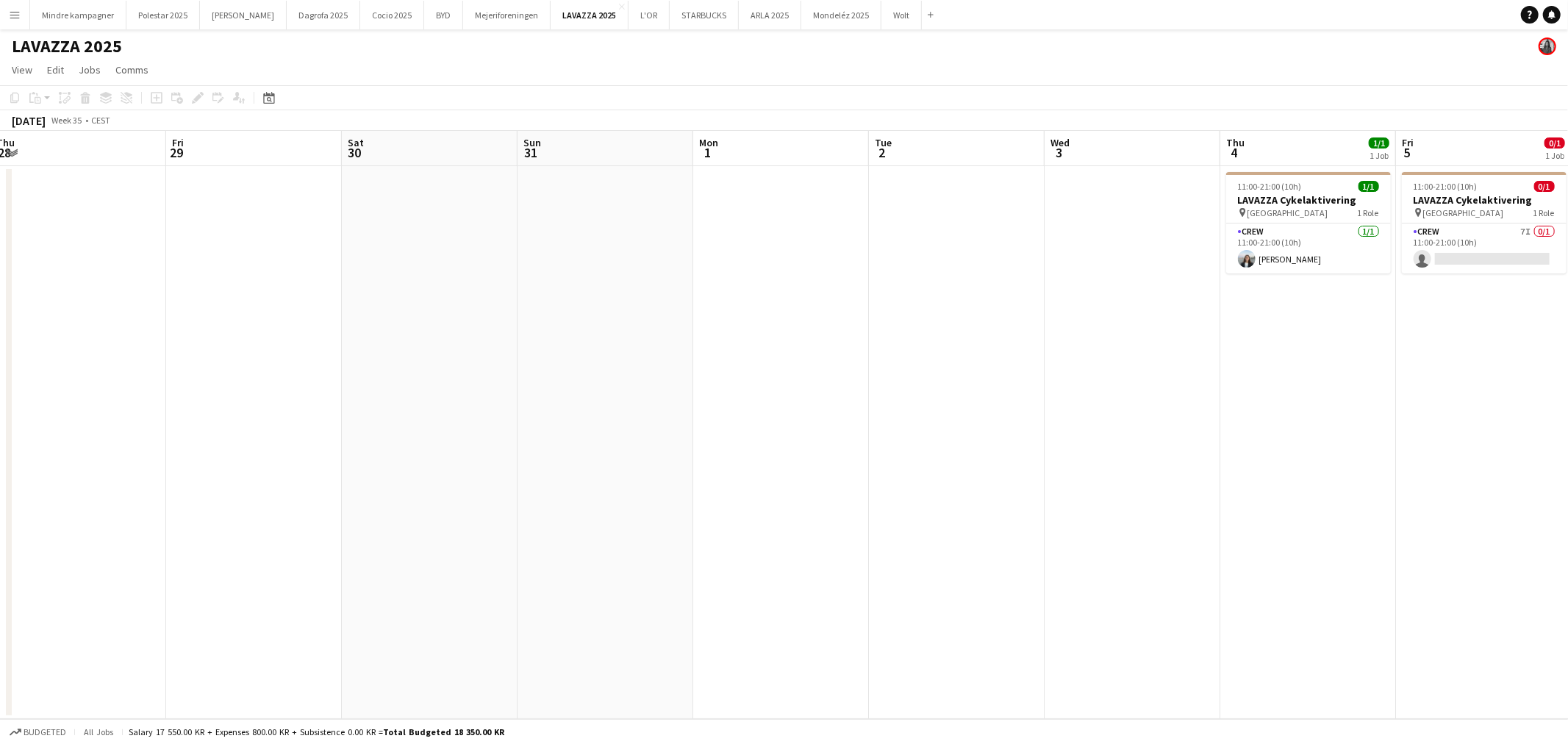
drag, startPoint x: 702, startPoint y: 432, endPoint x: 340, endPoint y: 437, distance: 362.0
click at [340, 437] on app-calendar-viewport "Tue 26 Wed 27 Thu 28 Fri 29 Sat 30 Sun 31 Mon 1 Tue 2 Wed 3 Thu 4 1/1 1 Job Fri…" at bounding box center [784, 426] width 1568 height 589
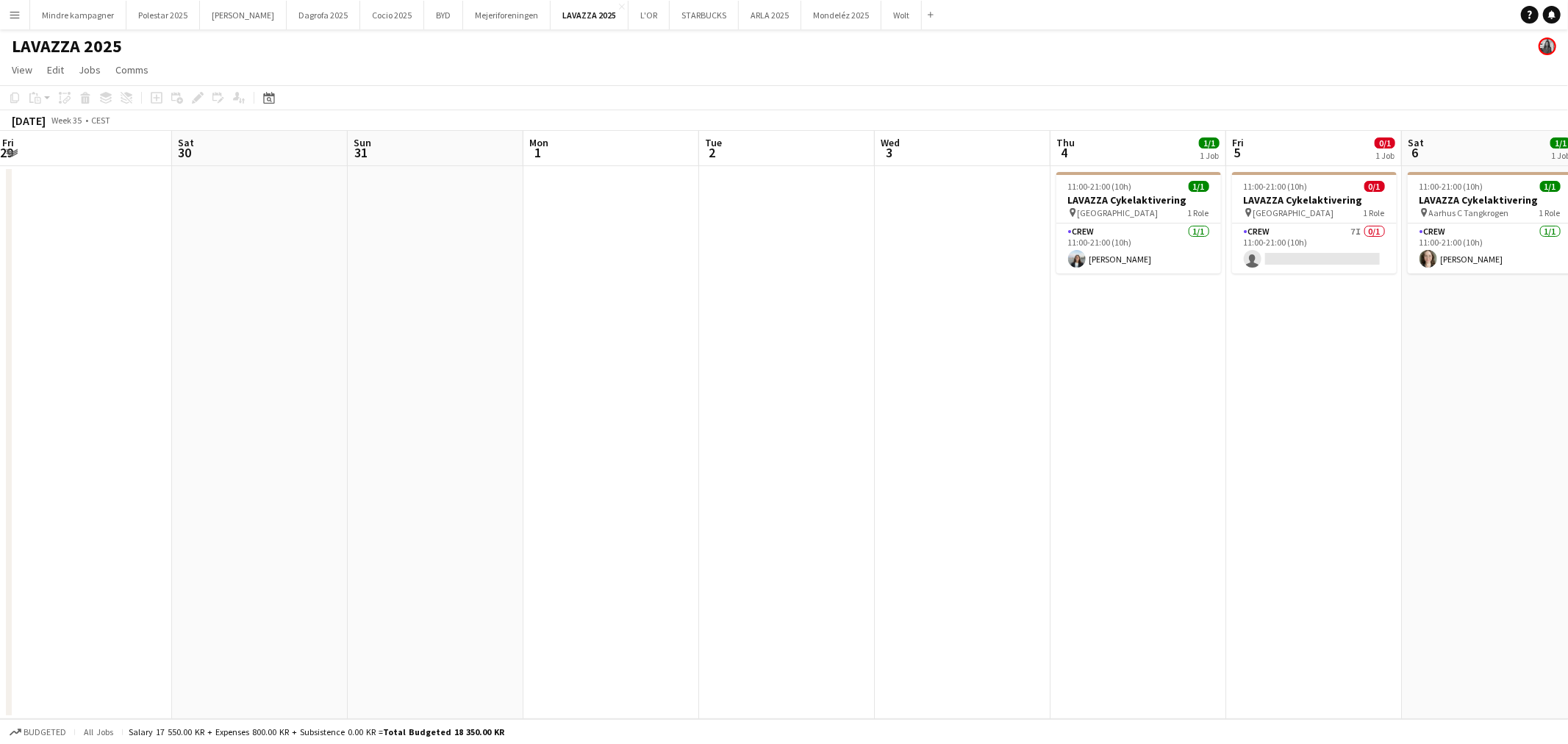
drag, startPoint x: 761, startPoint y: 428, endPoint x: 312, endPoint y: 461, distance: 450.2
click at [313, 463] on app-calendar-viewport "Tue 26 Wed 27 Thu 28 Fri 29 Sat 30 Sun 31 Mon 1 Tue 2 Wed 3 Thu 4 1/1 1 Job Fri…" at bounding box center [784, 426] width 1568 height 589
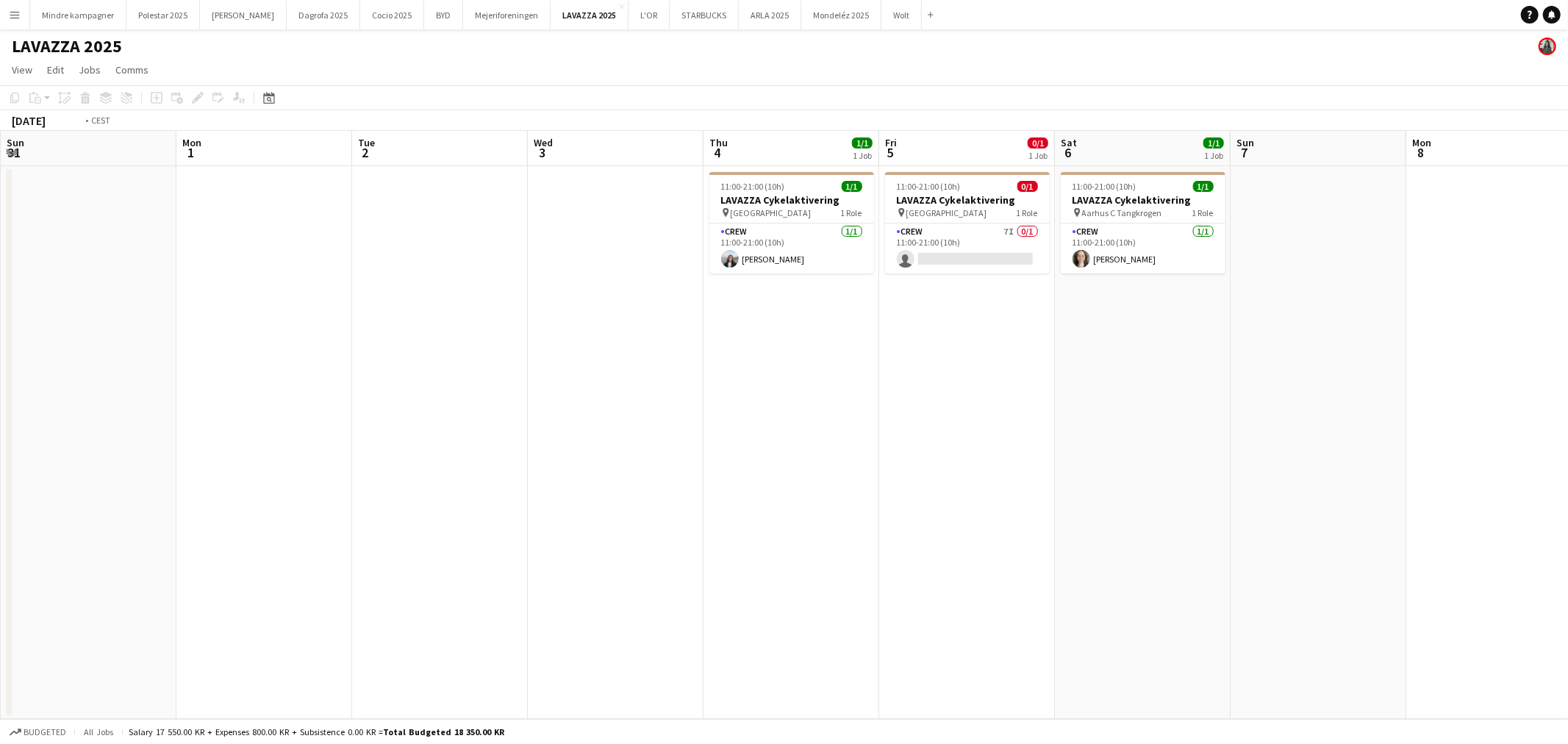
drag, startPoint x: 1079, startPoint y: 314, endPoint x: 929, endPoint y: 379, distance: 163.5
click at [929, 379] on app-calendar-viewport "Thu 28 Fri 29 Sat 30 Sun 31 Mon 1 Tue 2 Wed 3 Thu 4 1/1 1 Job Fri 5 0/1 1 Job S…" at bounding box center [784, 426] width 1568 height 589
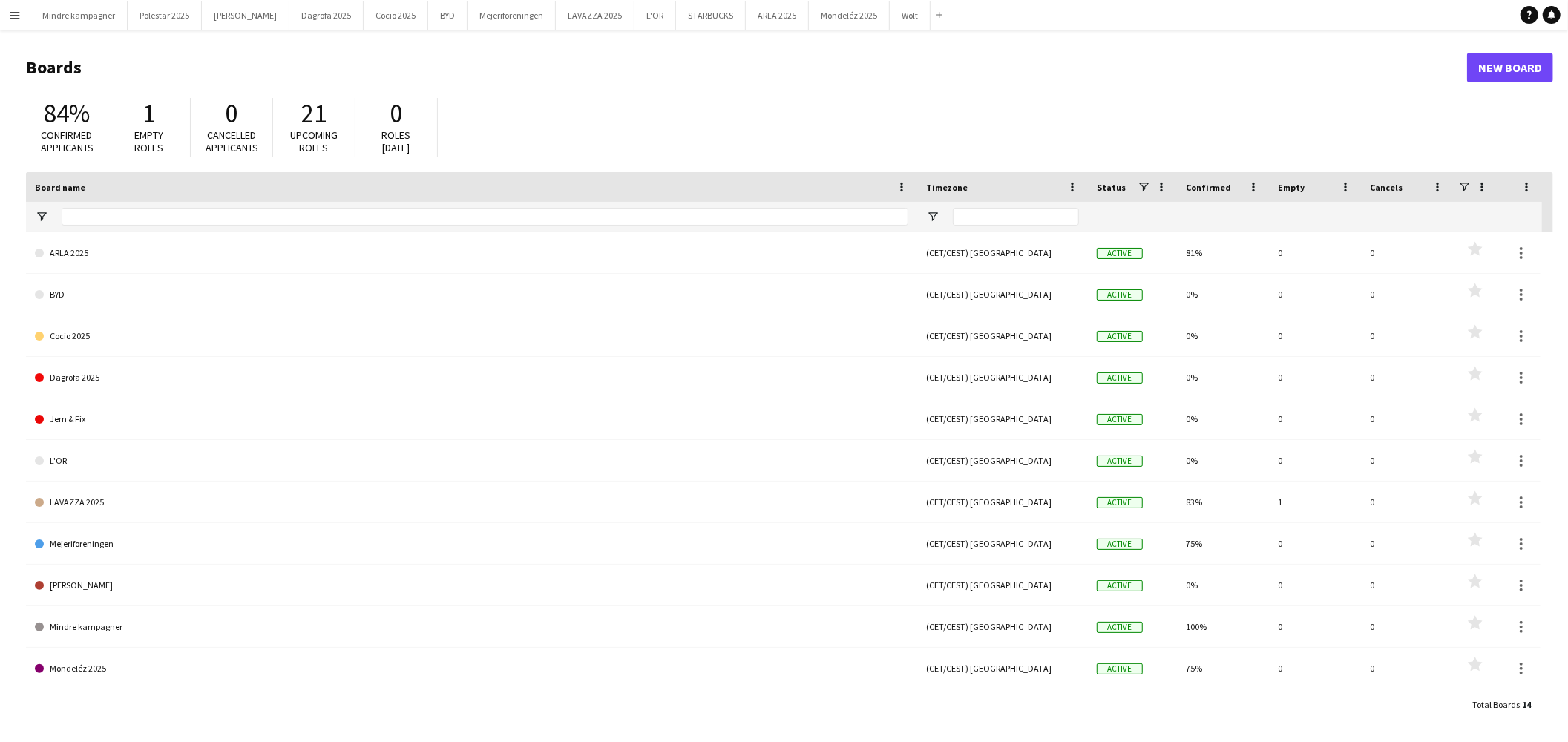
click at [12, 25] on button "Menu" at bounding box center [14, 14] width 30 height 30
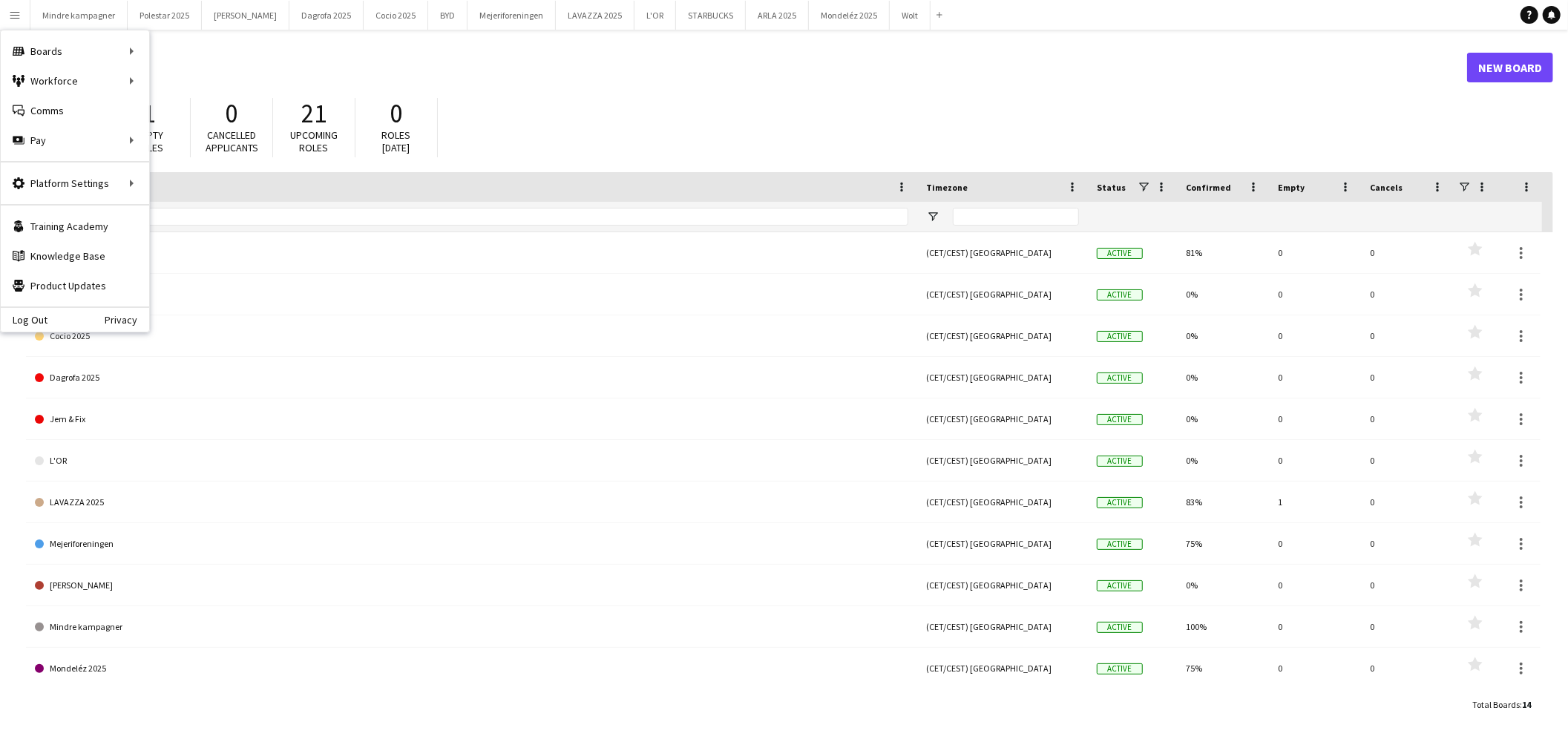
click at [659, 86] on header "Boards New Board" at bounding box center [790, 68] width 1527 height 46
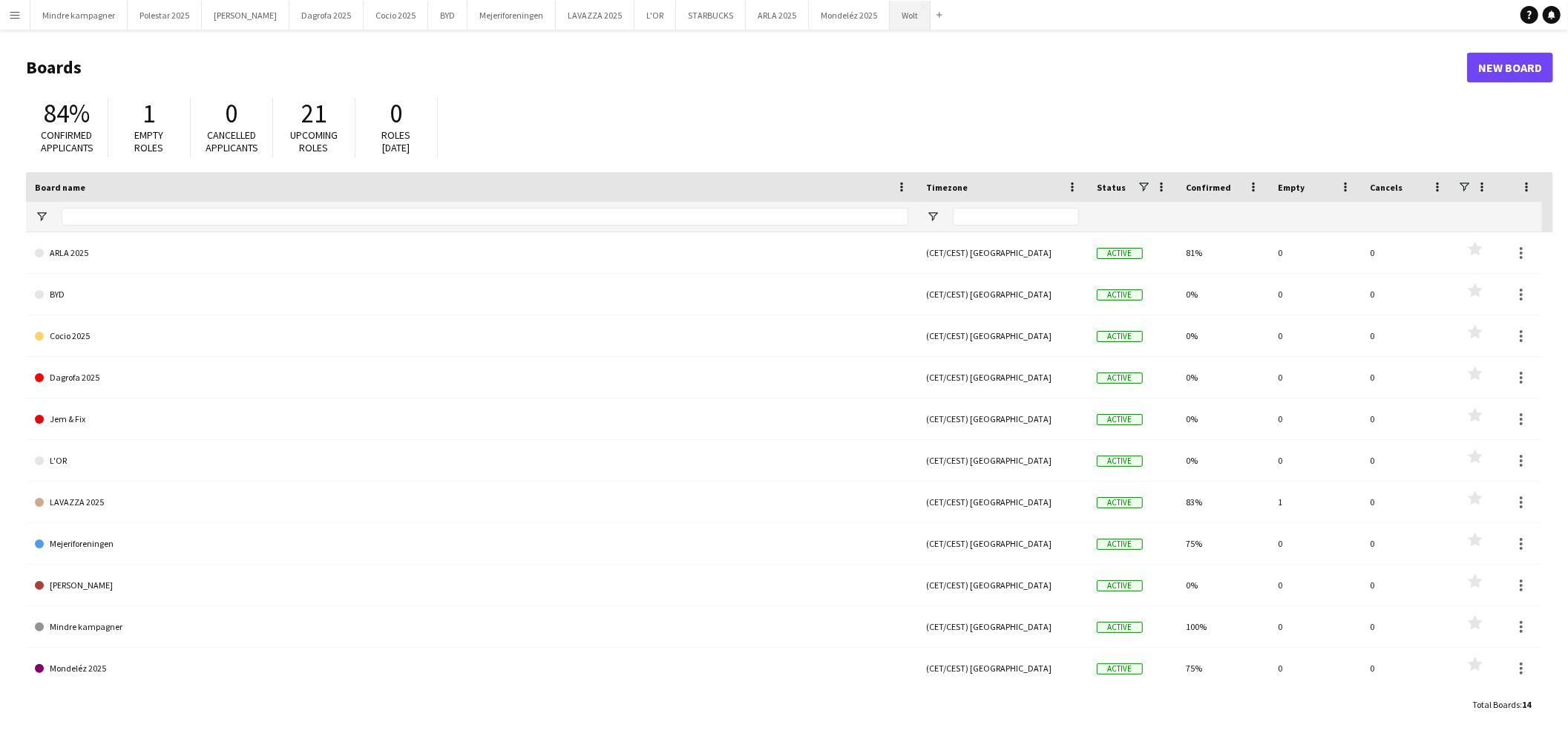
click at [889, 20] on button "Wolt Close" at bounding box center [910, 15] width 41 height 29
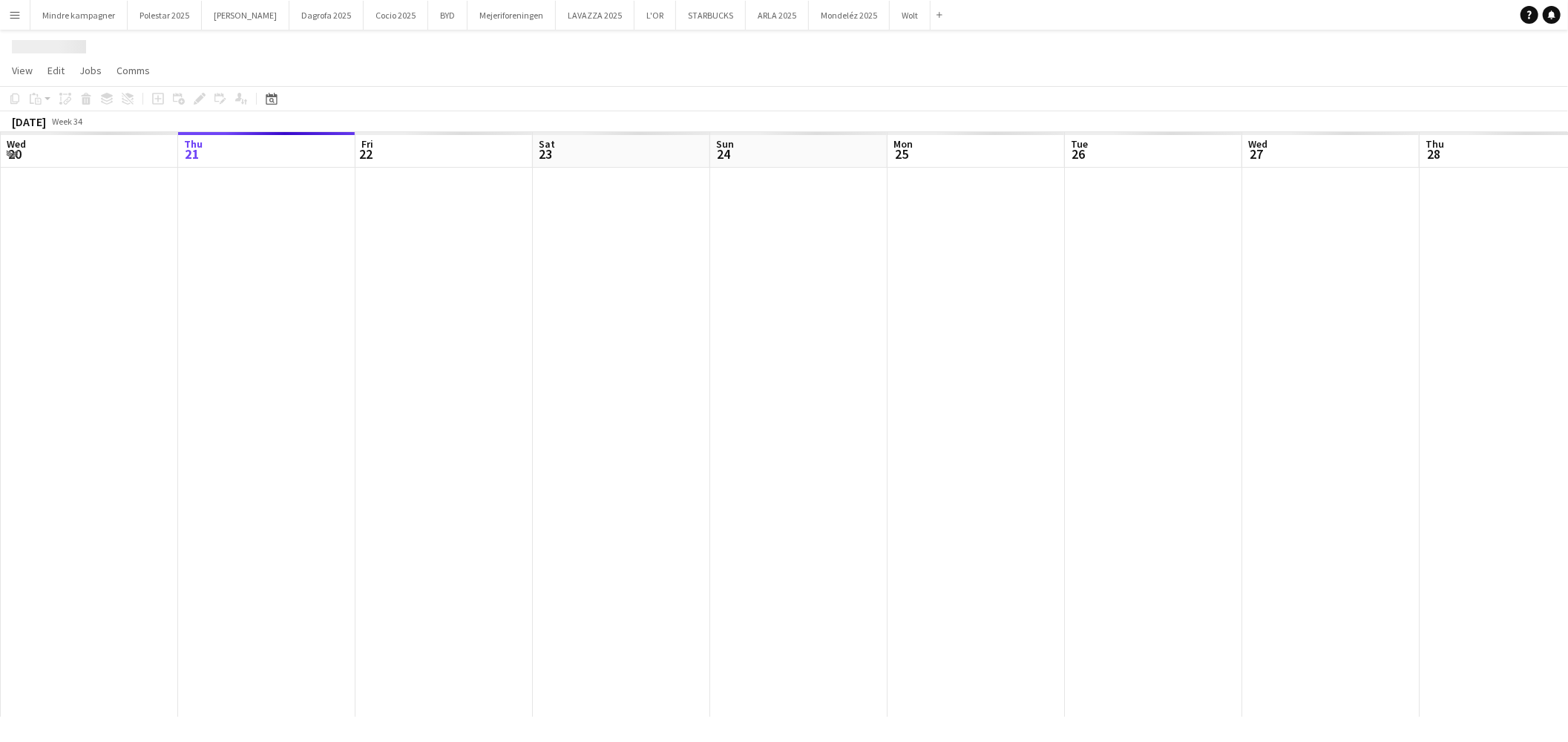
click at [509, 501] on app-calendar-viewport "Mon 18 Tue 19 Wed 20 Thu 21 Fri 22 Sat 23 Sun 24 Mon 25 Tue 26 Wed 27 Thu 28 Fr…" at bounding box center [784, 425] width 1568 height 585
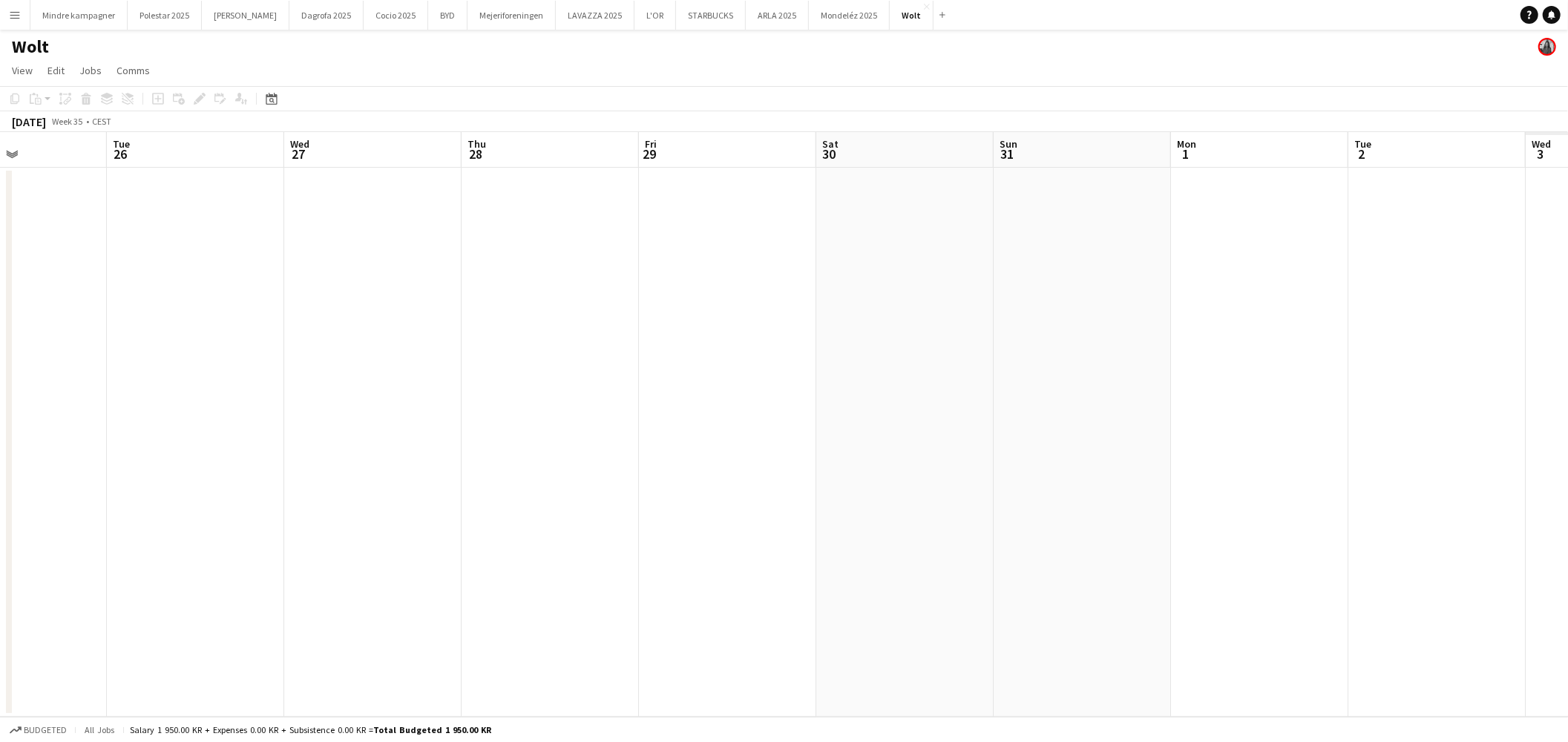
drag, startPoint x: 1048, startPoint y: 436, endPoint x: 726, endPoint y: 468, distance: 323.6
click at [533, 484] on app-calendar-viewport "Fri 22 Sat 23 Sun 24 Mon 25 Tue 26 Wed 27 Thu 28 Fri 29 Sat 30 Sun 31 Mon 1 Tue…" at bounding box center [784, 425] width 1568 height 585
drag, startPoint x: 846, startPoint y: 435, endPoint x: 662, endPoint y: 452, distance: 184.8
click at [290, 494] on app-calendar-viewport "Sun 24 Mon 25 Tue 26 Wed 27 Thu 28 Fri 29 Sat 30 Sun 31 Mon 1 Tue 2 Wed 3 Thu 4…" at bounding box center [784, 425] width 1568 height 585
drag, startPoint x: 976, startPoint y: 433, endPoint x: 871, endPoint y: 442, distance: 105.4
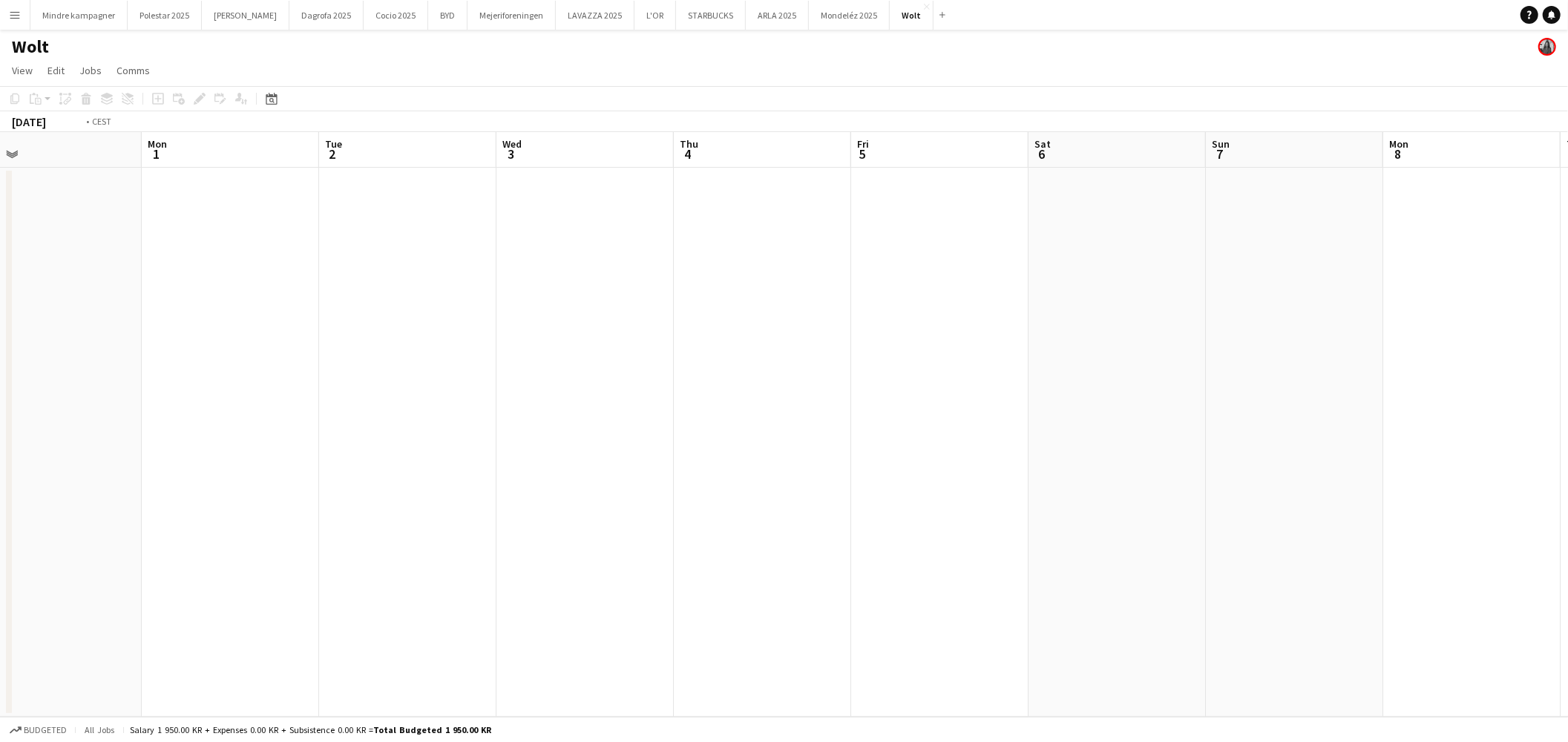
click at [276, 470] on app-calendar-viewport "Thu 28 Fri 29 Sat 30 Sun 31 Mon 1 Tue 2 Wed 3 Thu 4 Fri 5 Sat 6 Sun 7 Mon 8 Tue…" at bounding box center [784, 425] width 1568 height 585
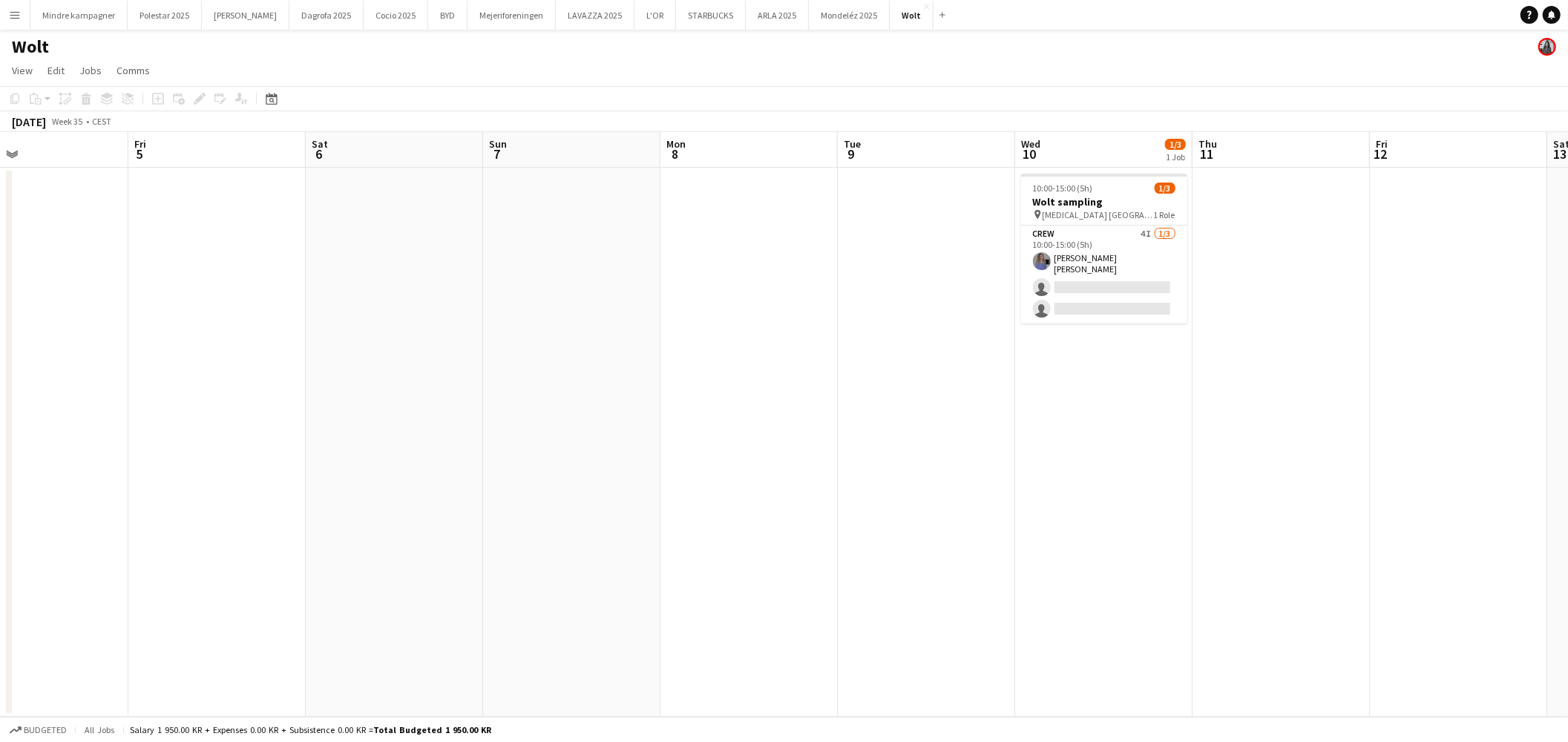
drag, startPoint x: 646, startPoint y: 464, endPoint x: 554, endPoint y: 468, distance: 92.1
click at [554, 468] on app-calendar-viewport "Tue 2 Wed 3 Thu 4 Fri 5 Sat 6 Sun 7 Mon 8 Tue 9 Wed 10 1/3 1 Job Thu 11 Fri 12 …" at bounding box center [784, 425] width 1568 height 585
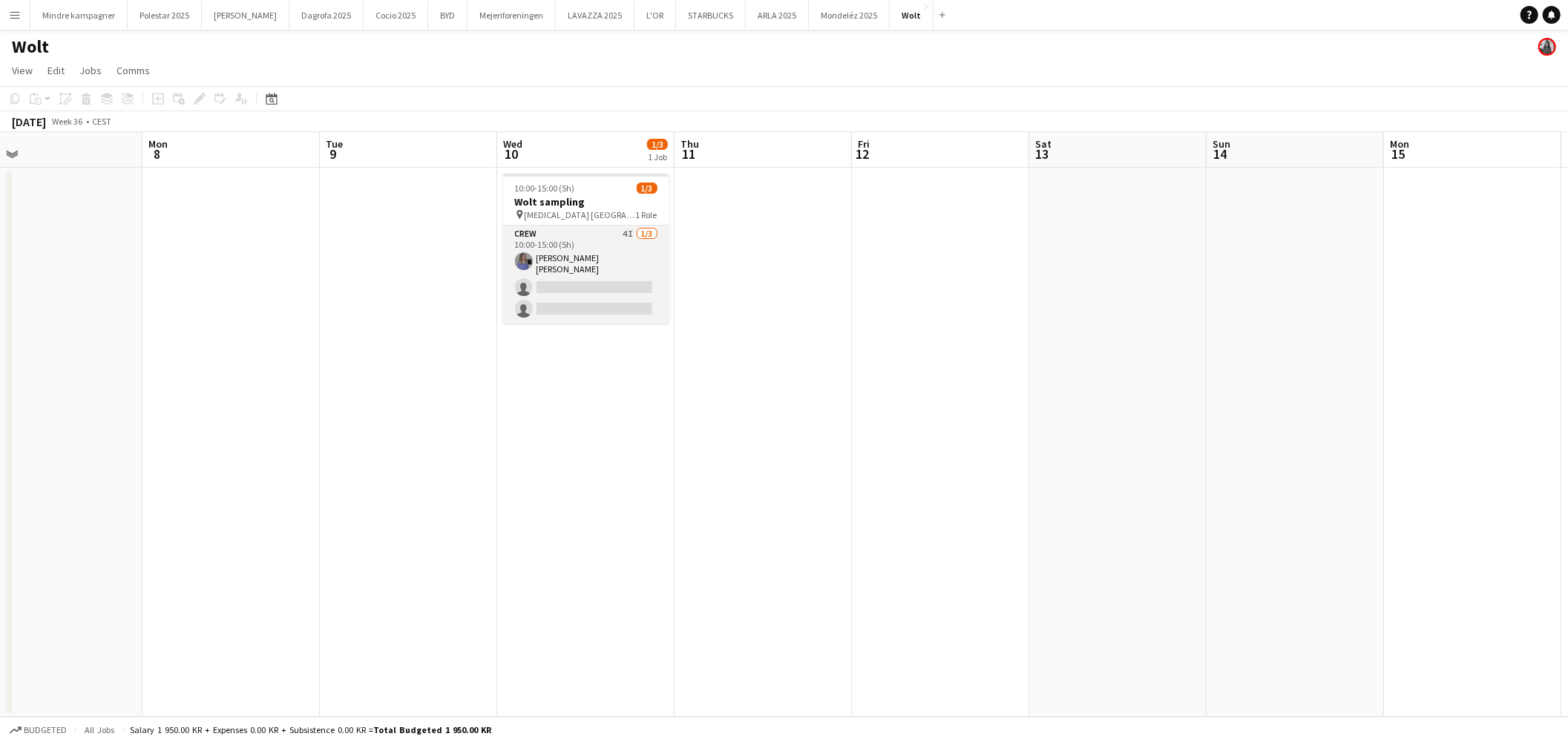
click at [618, 242] on app-card-role "Crew 4I [DATE] 10:00-15:00 (5h) [PERSON_NAME] [PERSON_NAME] single-neutral-acti…" at bounding box center [586, 274] width 166 height 98
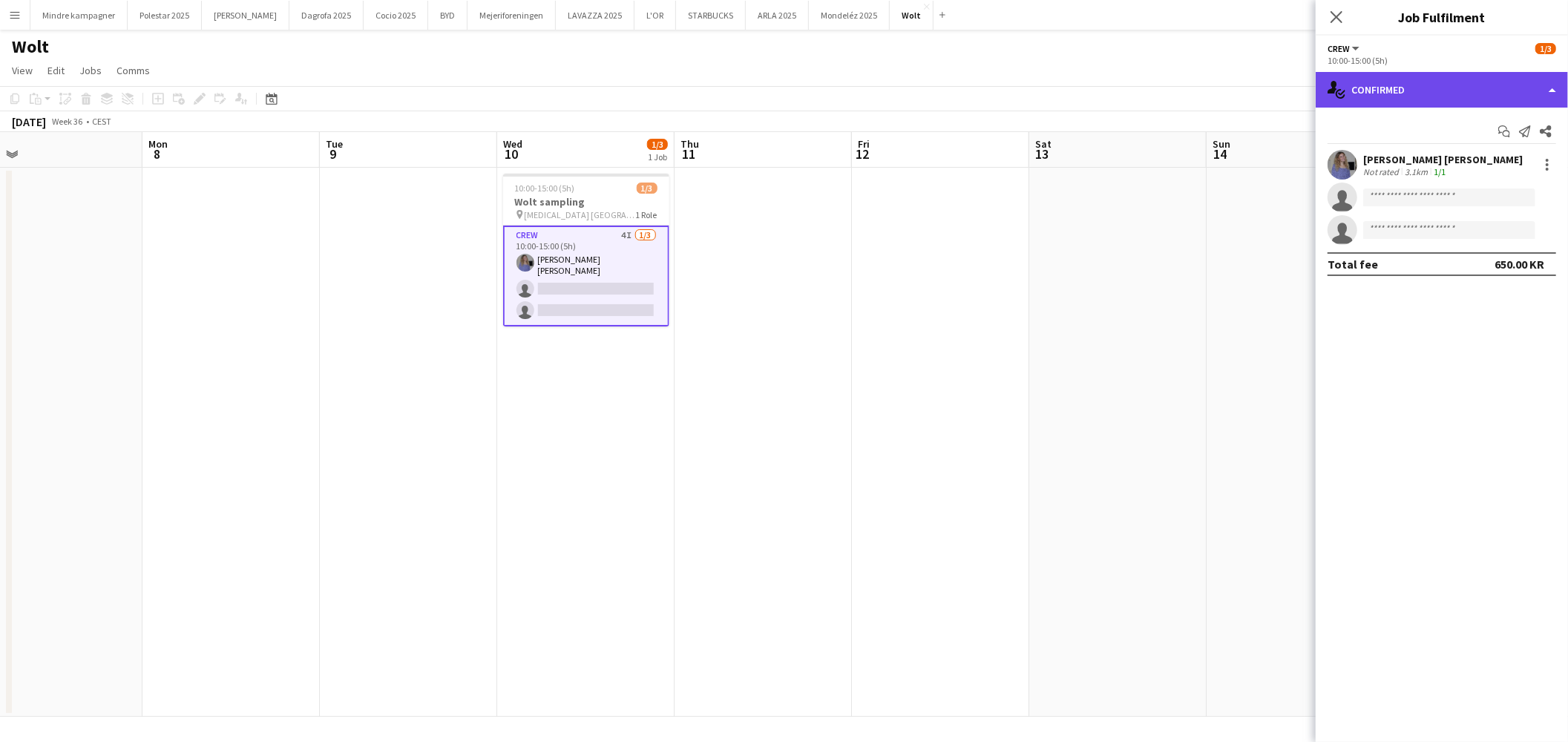
click at [1407, 84] on div "single-neutral-actions-check-2 Confirmed" at bounding box center [1441, 89] width 252 height 35
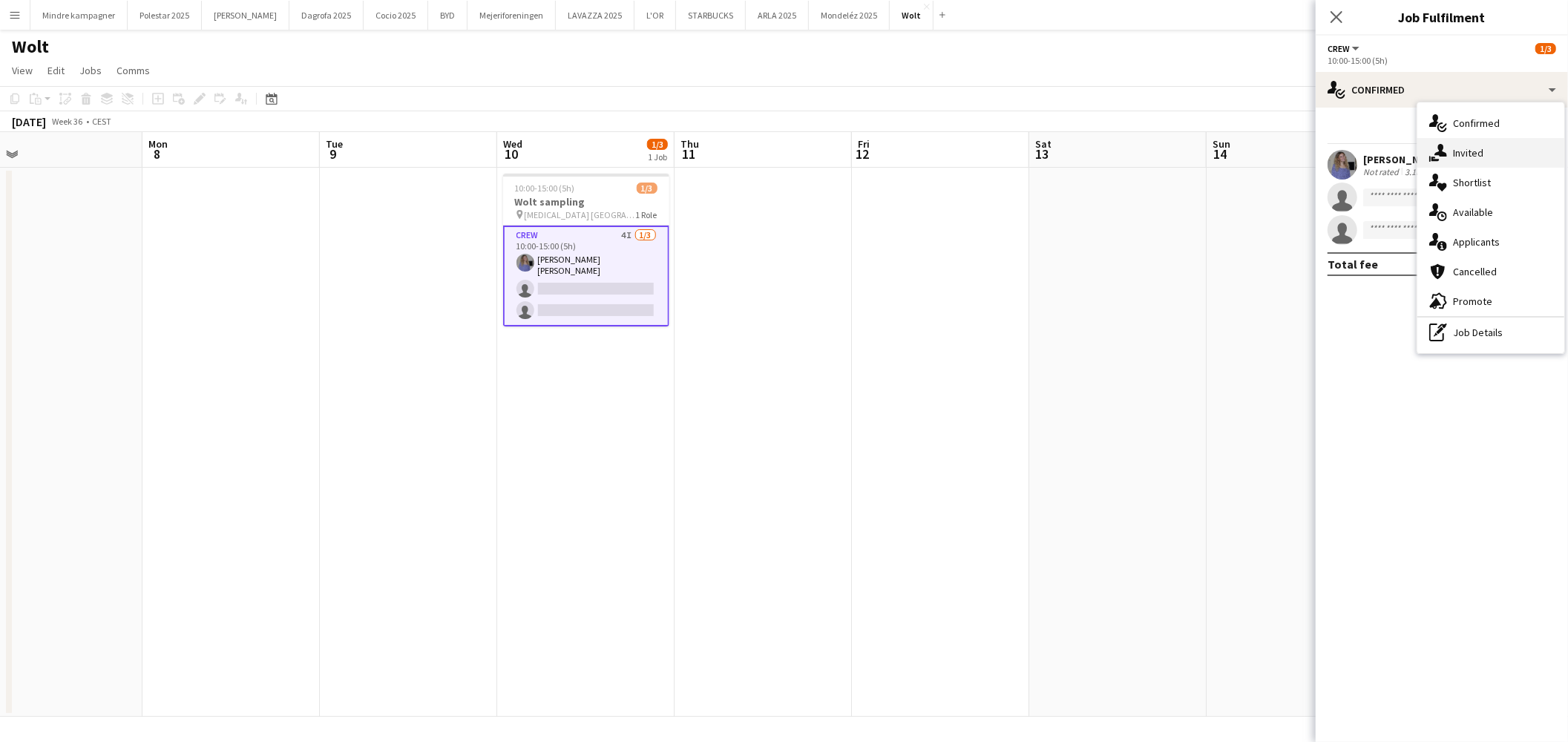
click at [1474, 151] on div "single-neutral-actions-share-1 Invited" at bounding box center [1491, 153] width 147 height 30
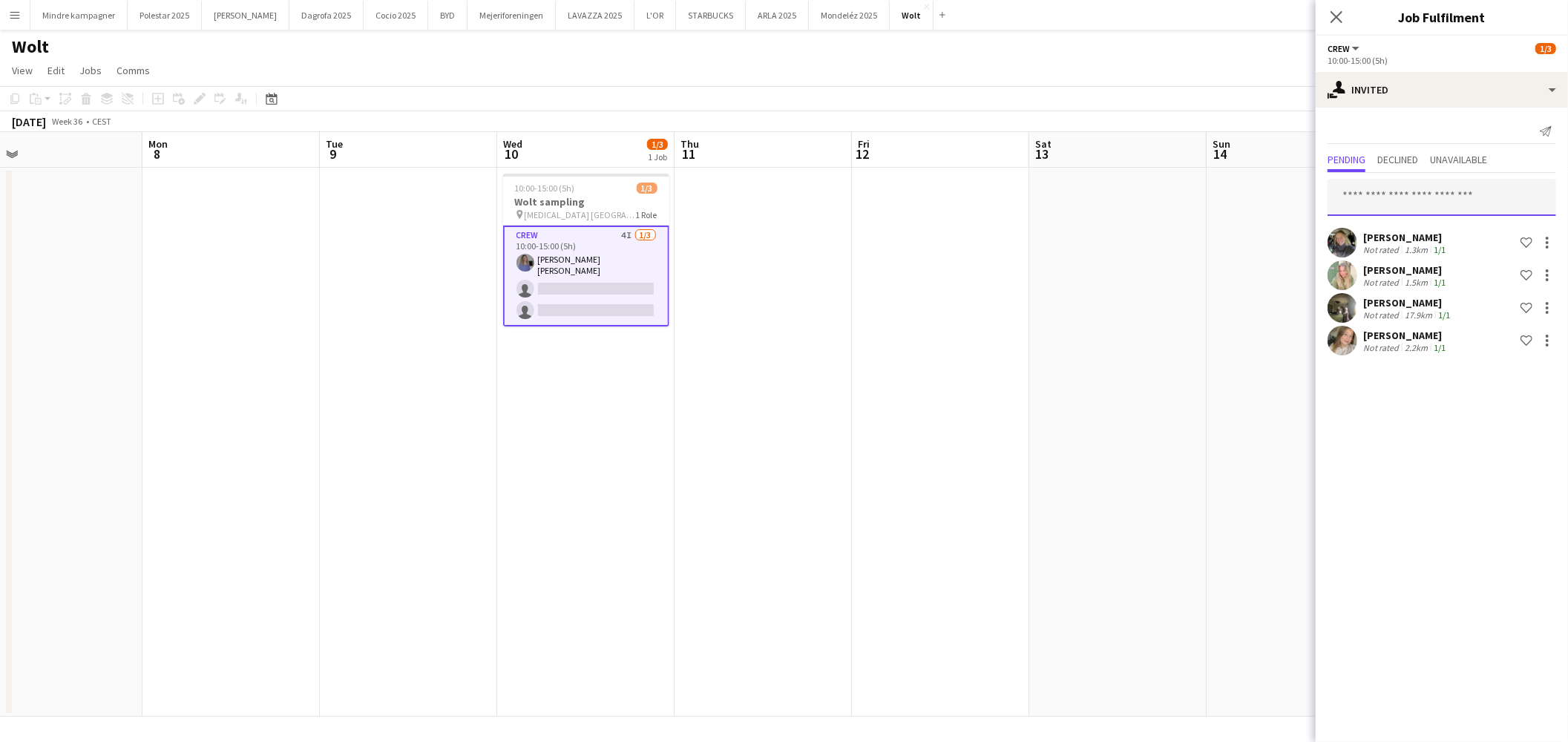
click at [1376, 197] on input "text" at bounding box center [1441, 198] width 229 height 37
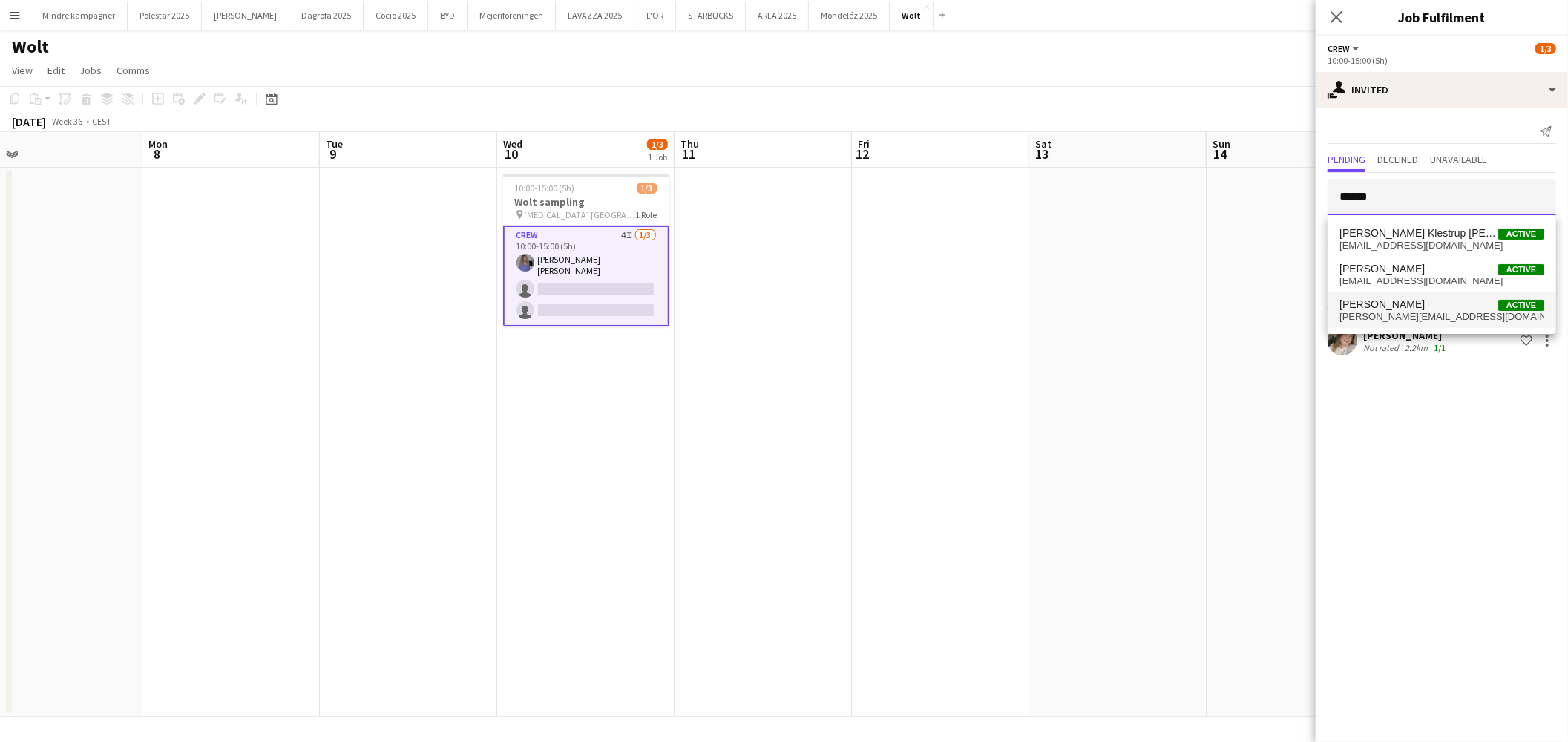
type input "******"
click at [1403, 317] on span "[PERSON_NAME][EMAIL_ADDRESS][DOMAIN_NAME]" at bounding box center [1441, 317] width 205 height 12
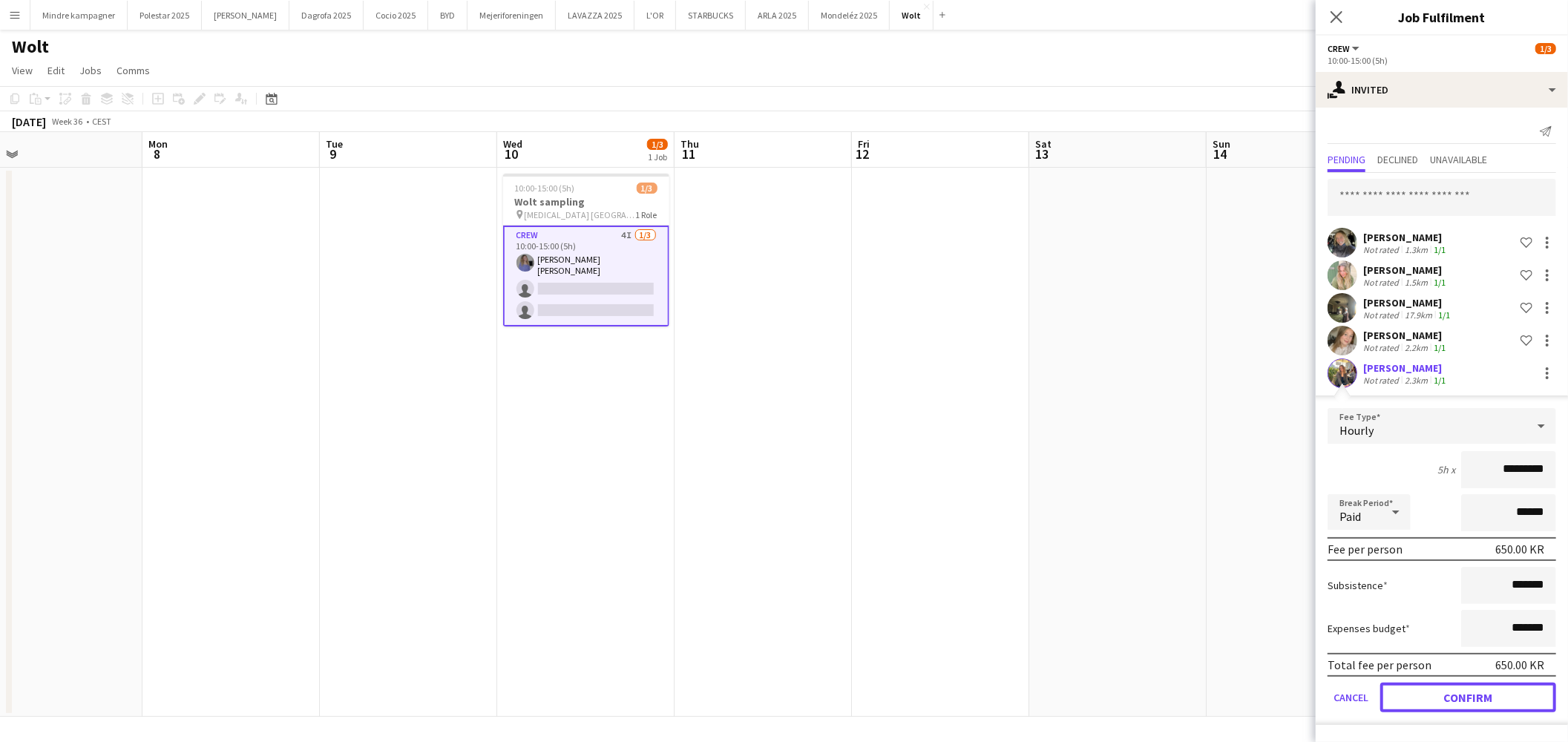
click at [1484, 695] on button "Confirm" at bounding box center [1468, 697] width 176 height 30
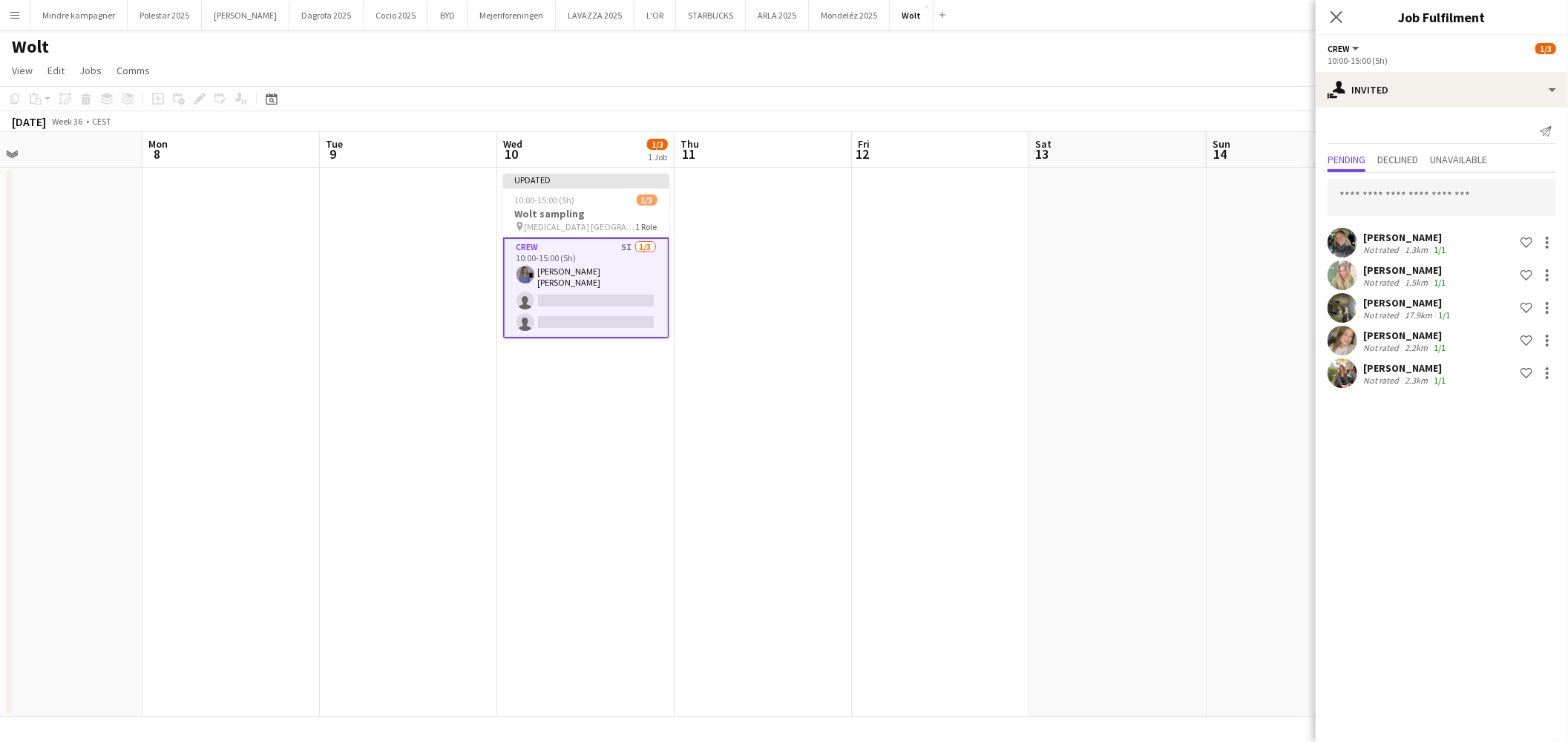
click at [1142, 332] on app-date-cell at bounding box center [1118, 442] width 177 height 550
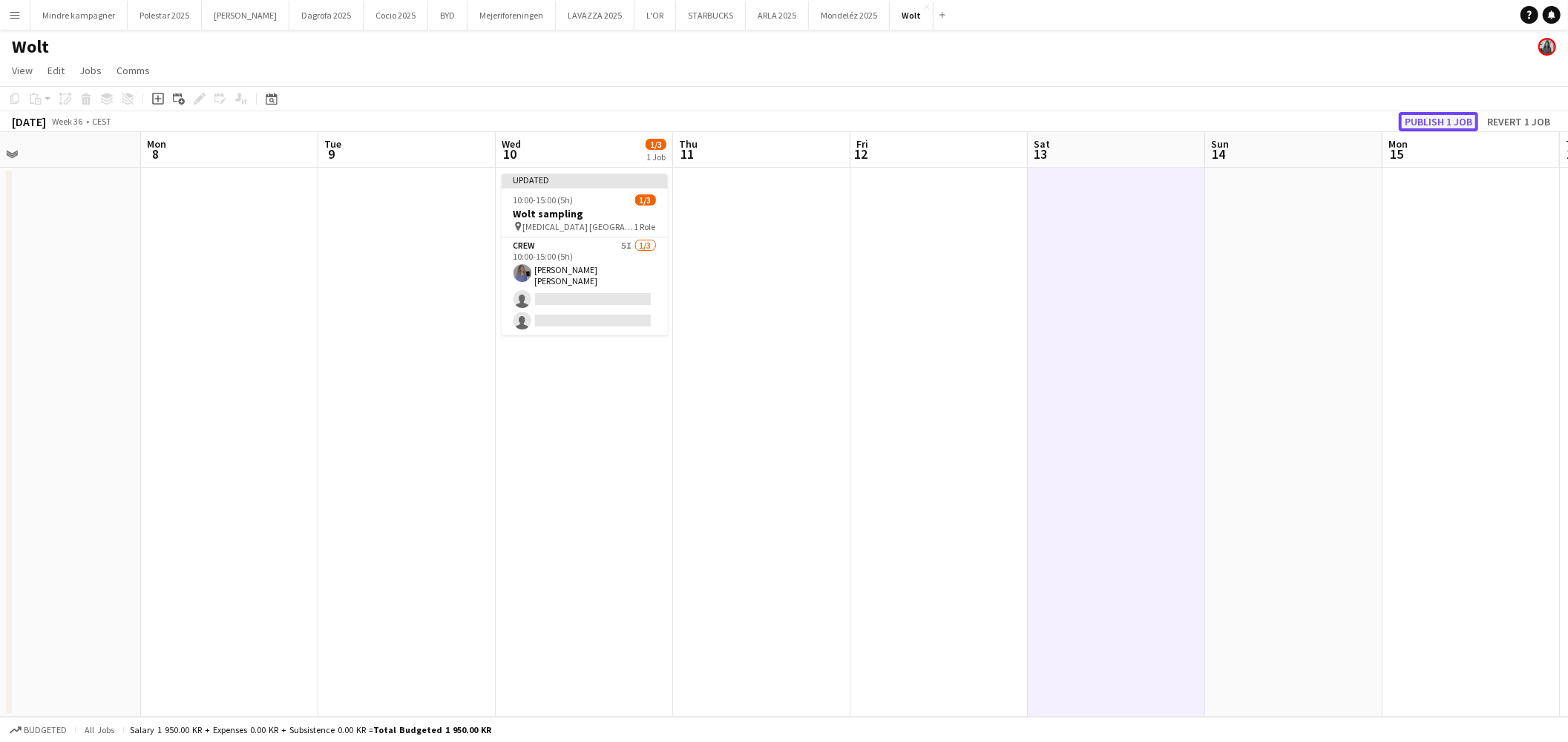
click at [1442, 127] on button "Publish 1 job" at bounding box center [1439, 122] width 79 height 19
click at [1425, 420] on app-date-cell at bounding box center [1471, 442] width 177 height 550
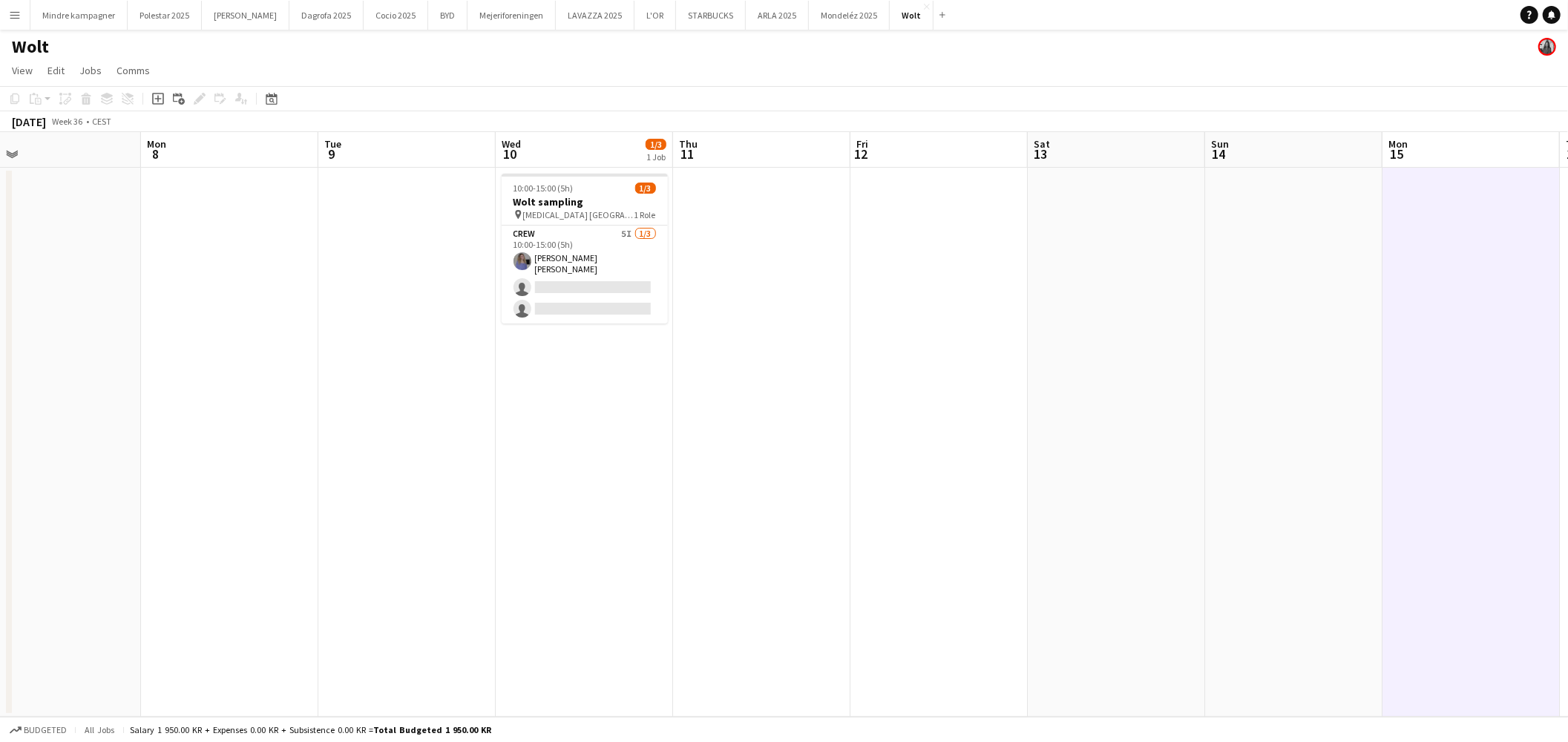
click at [15, 13] on app-icon "Menu" at bounding box center [15, 15] width 12 height 12
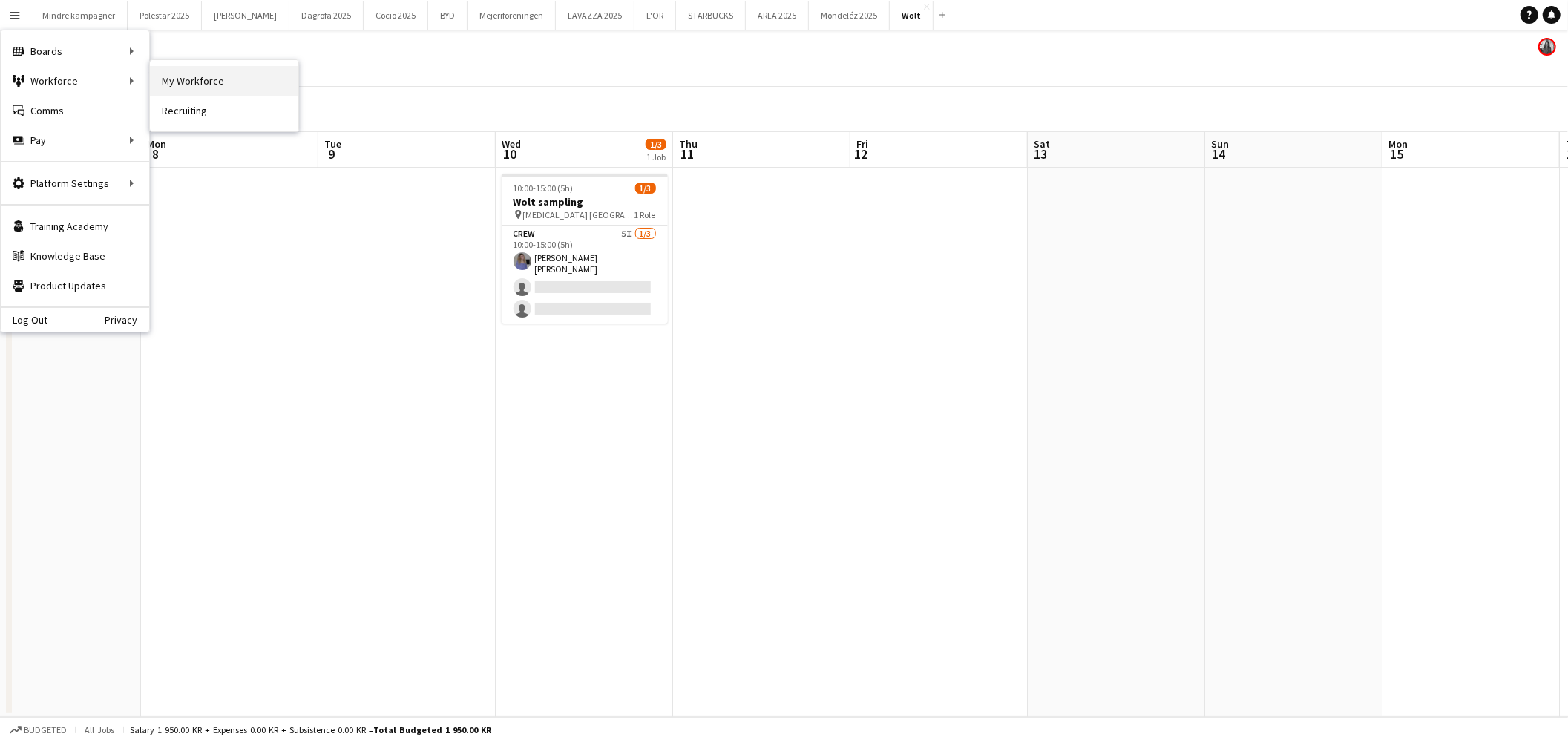
click at [206, 77] on link "My Workforce" at bounding box center [224, 80] width 149 height 30
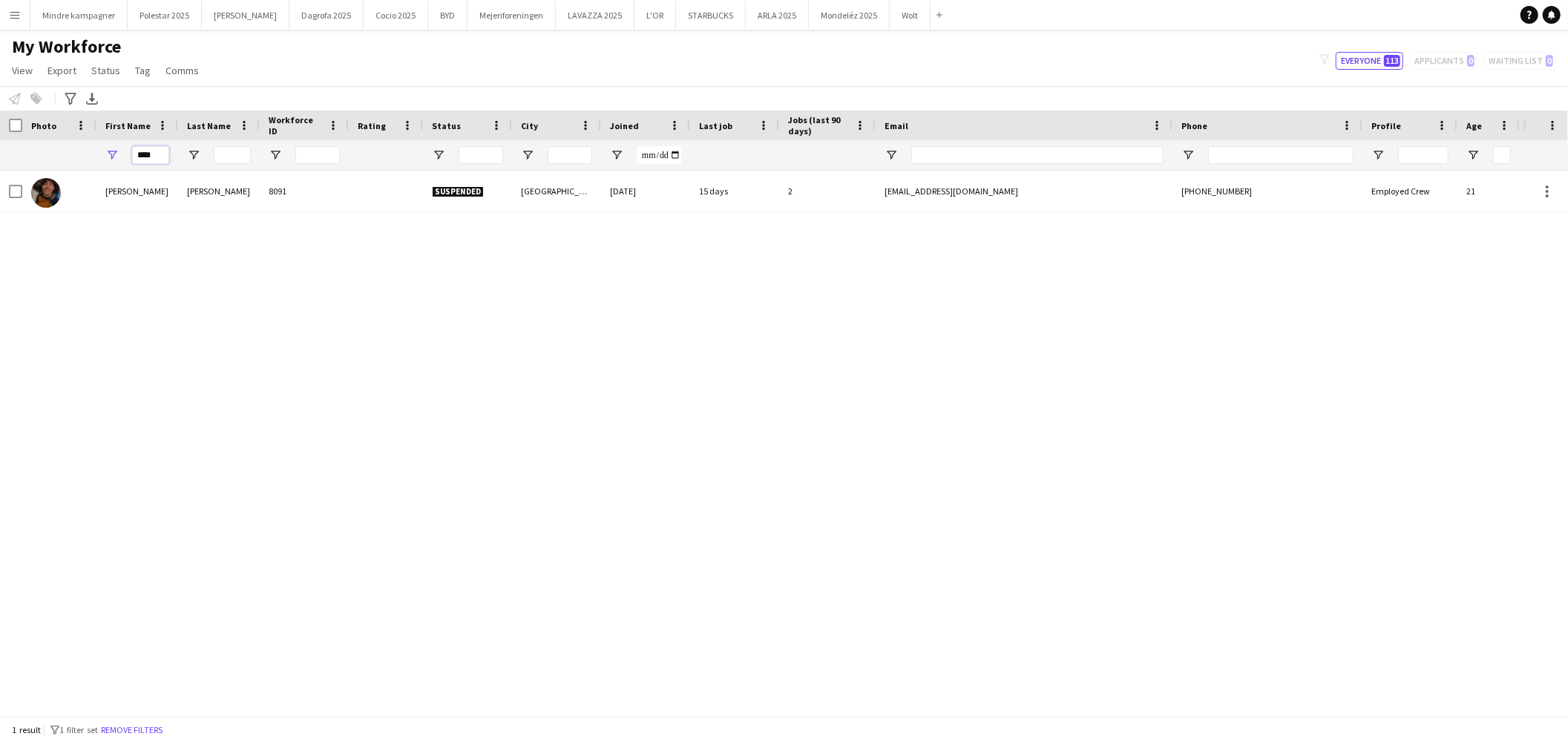
click at [144, 151] on input "****" at bounding box center [151, 154] width 37 height 18
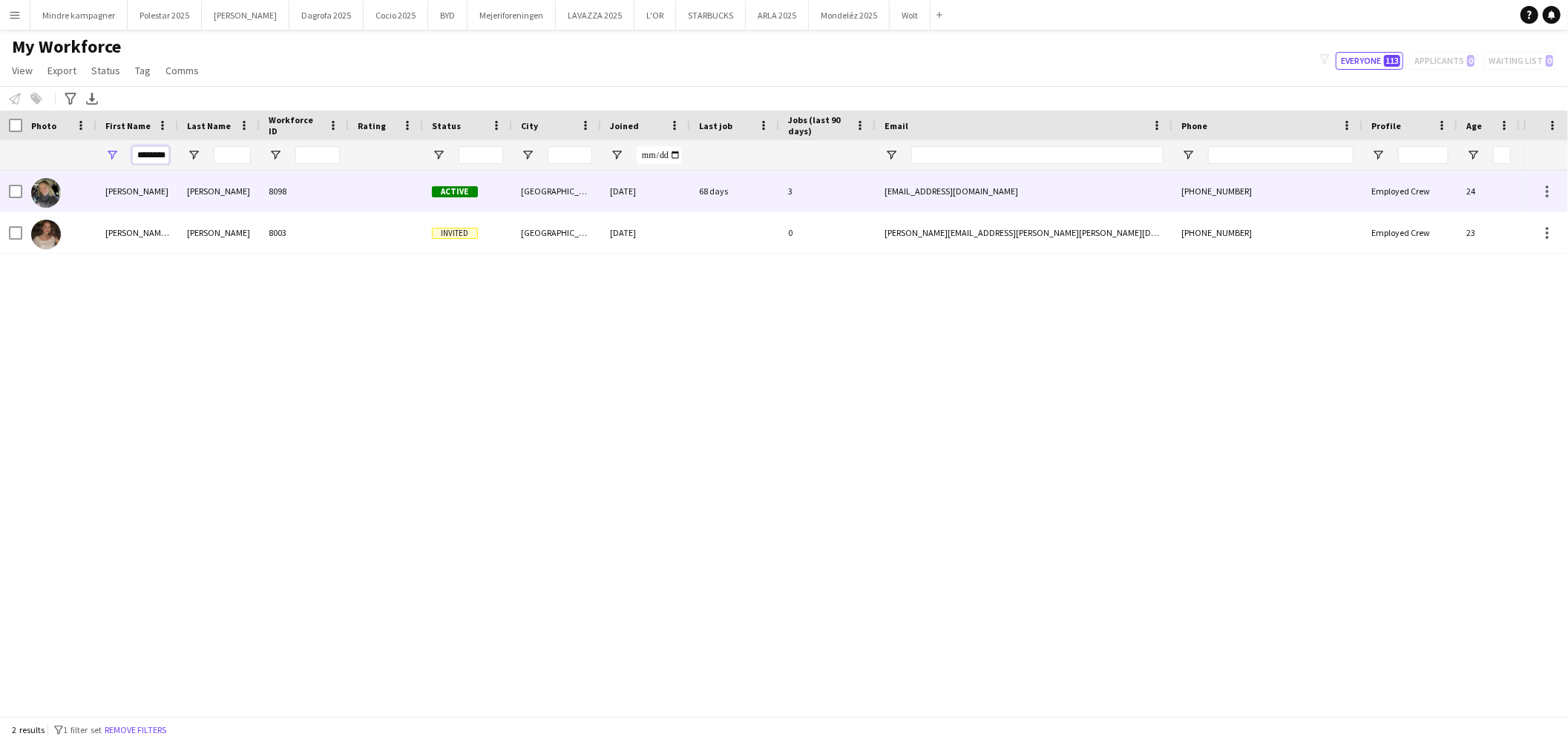
type input "********"
click at [152, 201] on div "[PERSON_NAME]" at bounding box center [137, 191] width 82 height 41
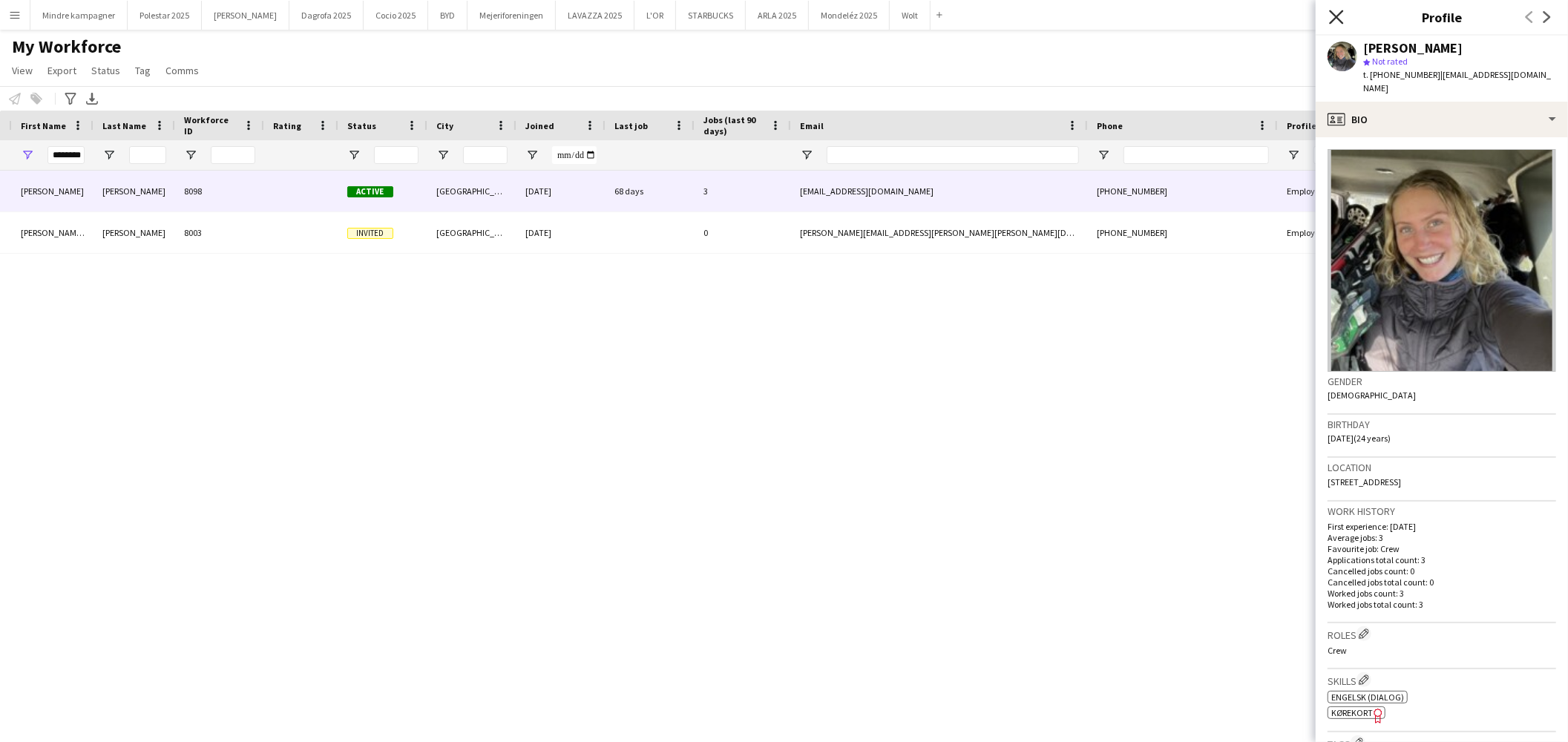
click at [1333, 15] on icon at bounding box center [1336, 16] width 14 height 14
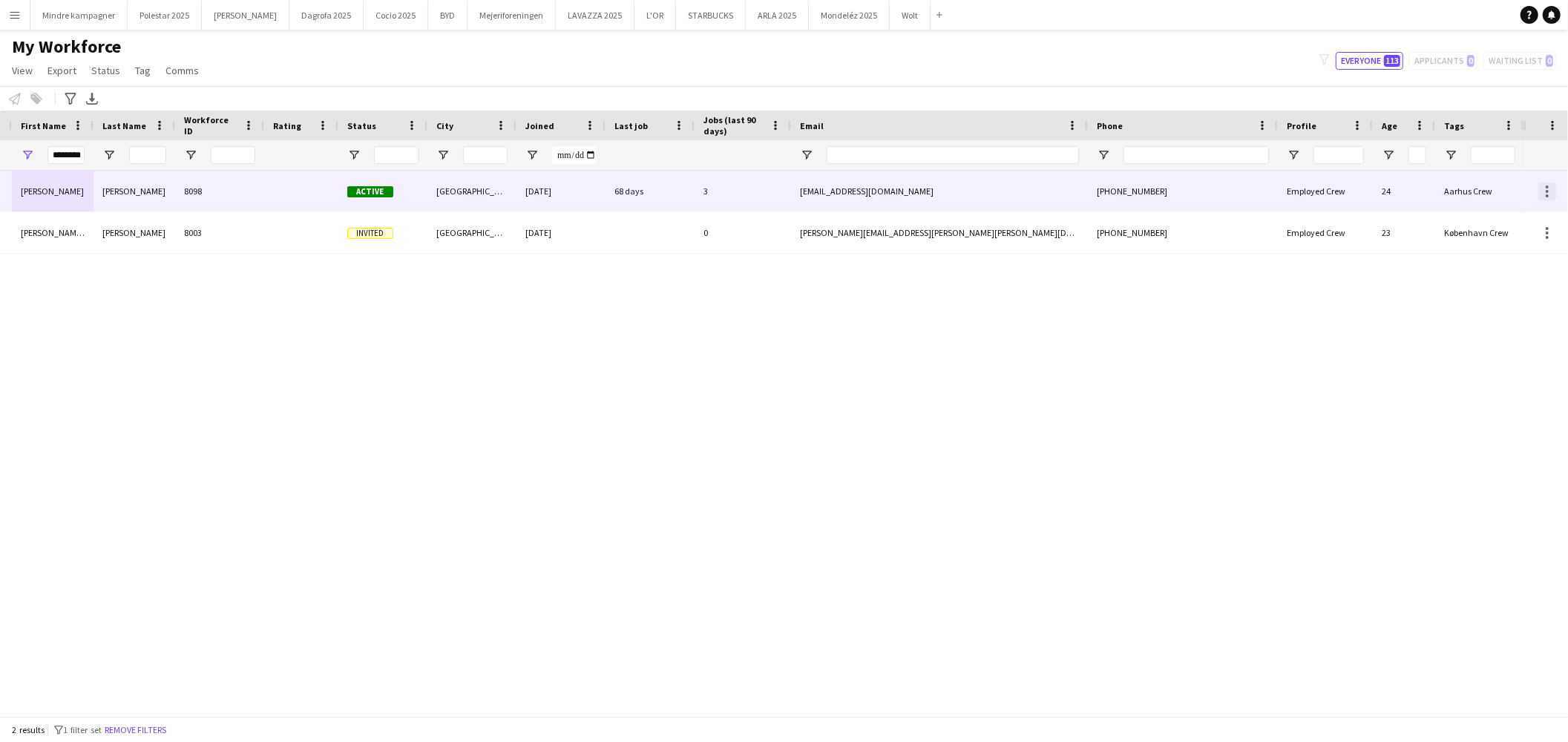
click at [1543, 189] on div at bounding box center [1547, 191] width 18 height 18
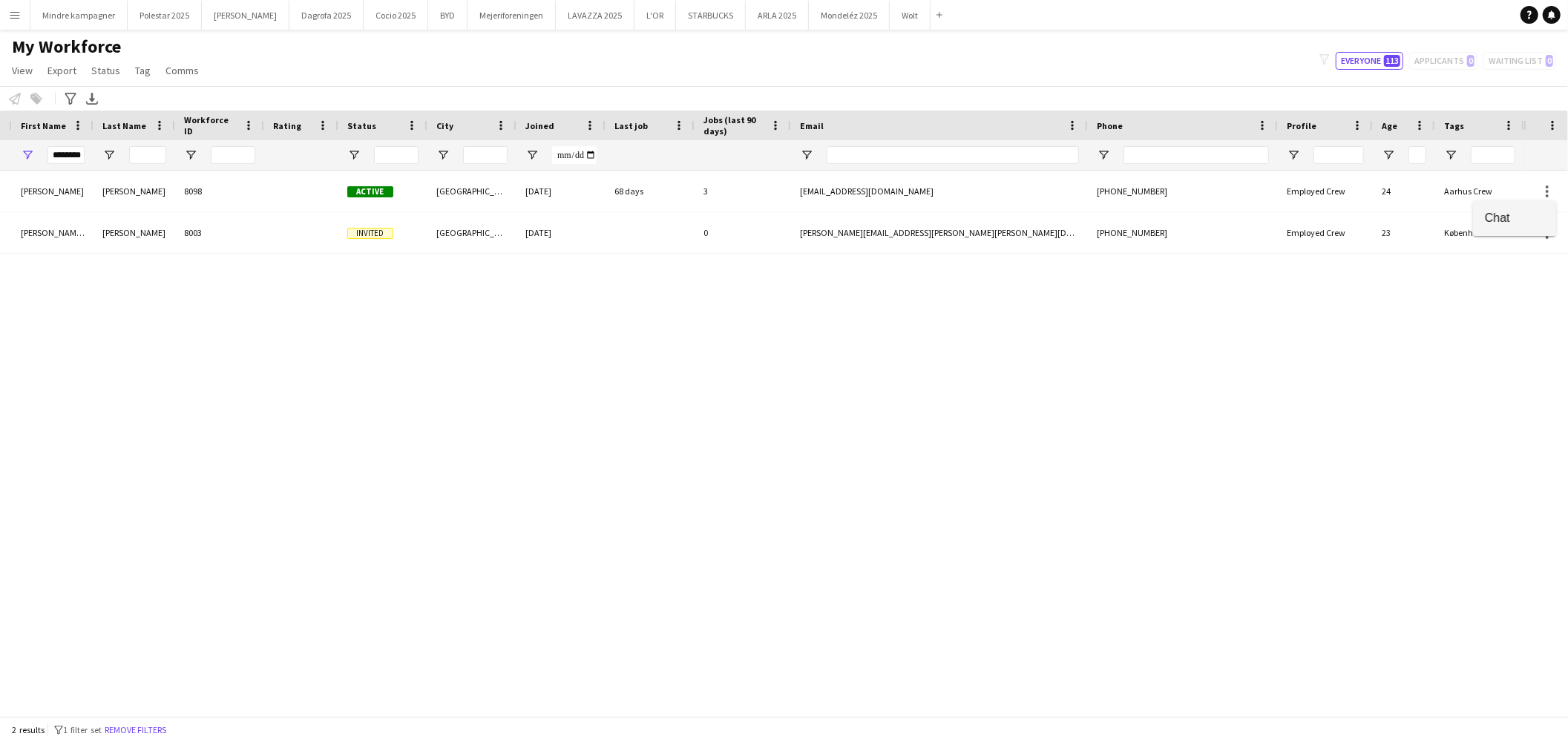
click at [1523, 213] on span "Chat" at bounding box center [1515, 218] width 59 height 14
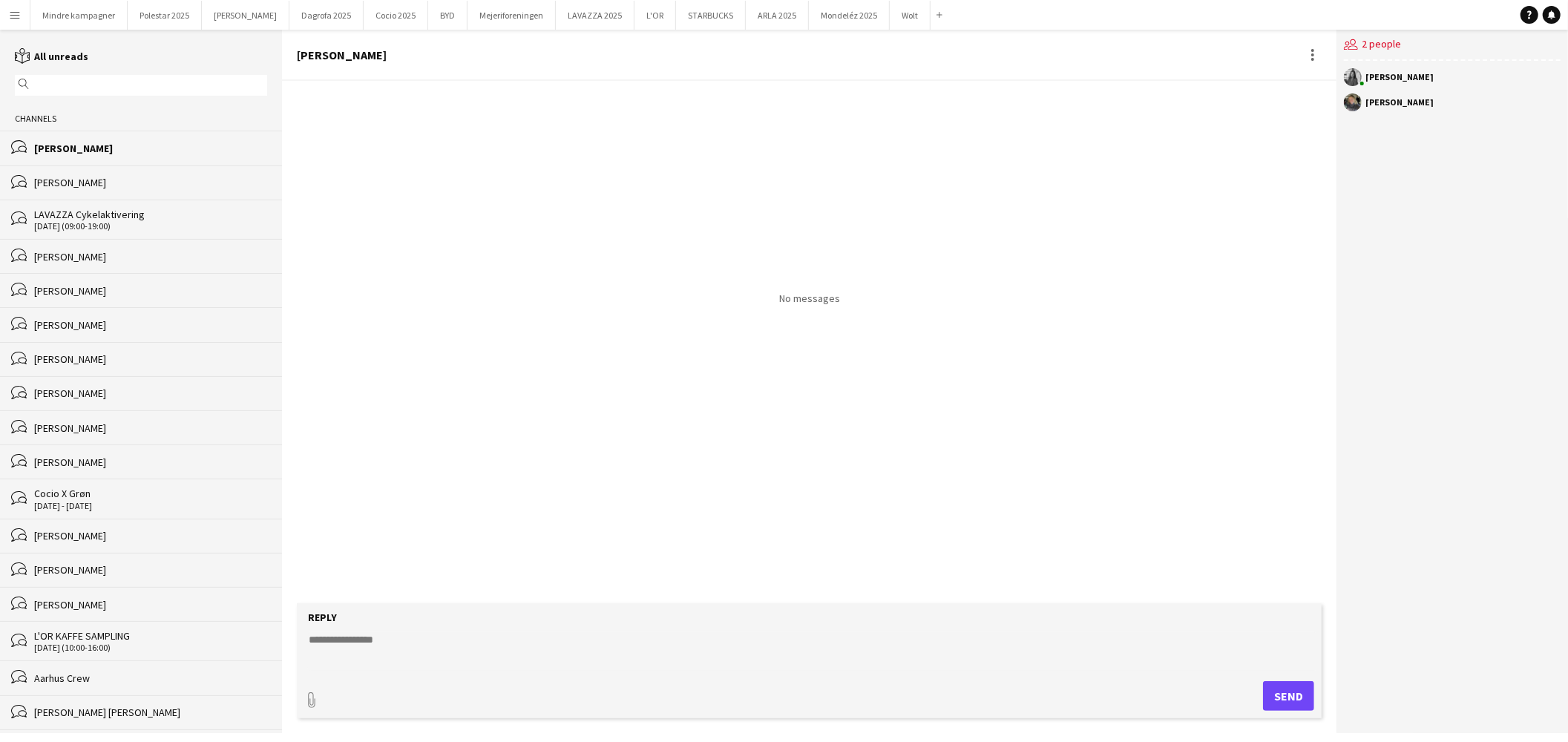
click at [404, 644] on textarea at bounding box center [812, 652] width 1010 height 39
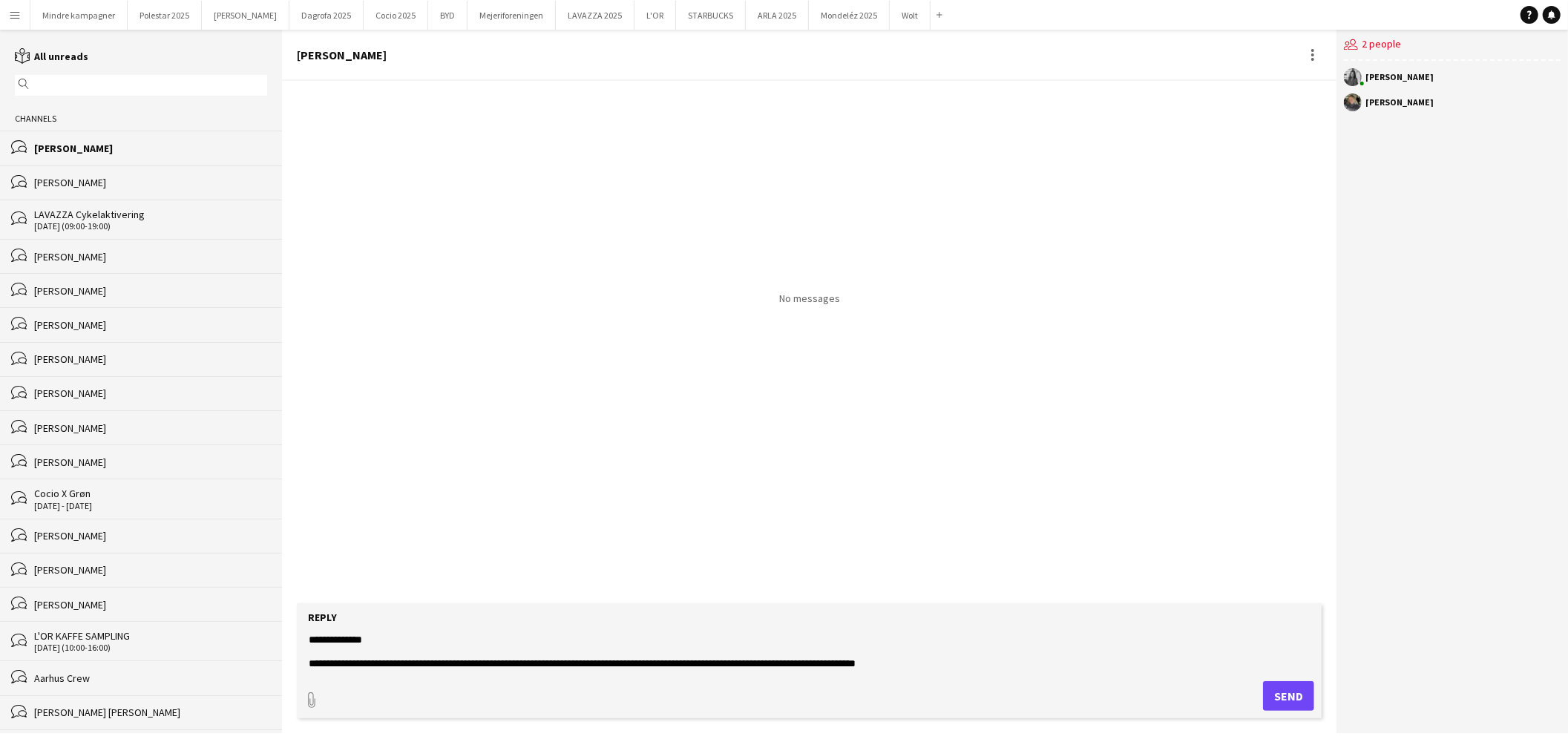
click at [976, 663] on textarea "**********" at bounding box center [812, 652] width 1010 height 39
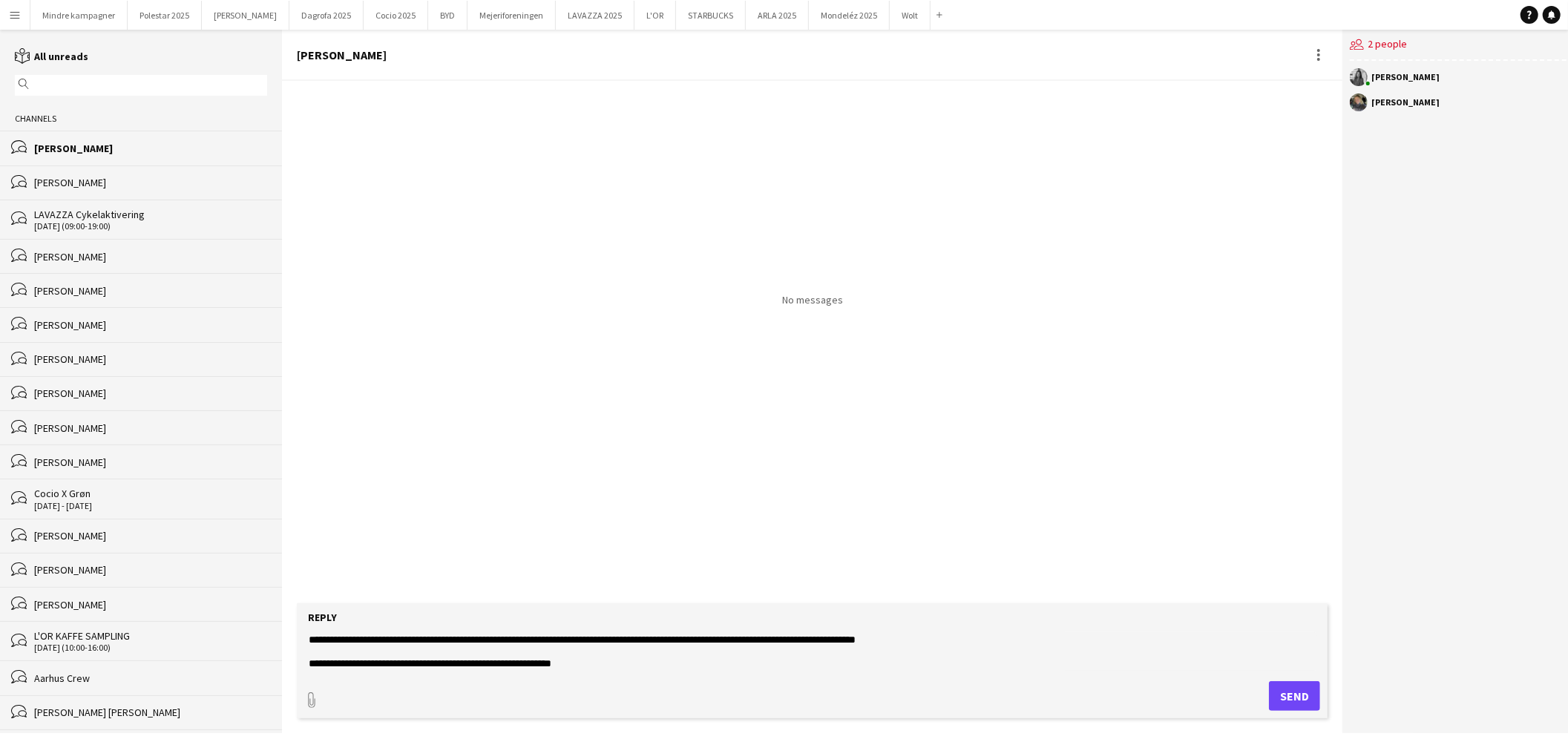
scroll to position [24, 0]
type textarea "**********"
click at [1288, 699] on button "Send" at bounding box center [1295, 696] width 51 height 30
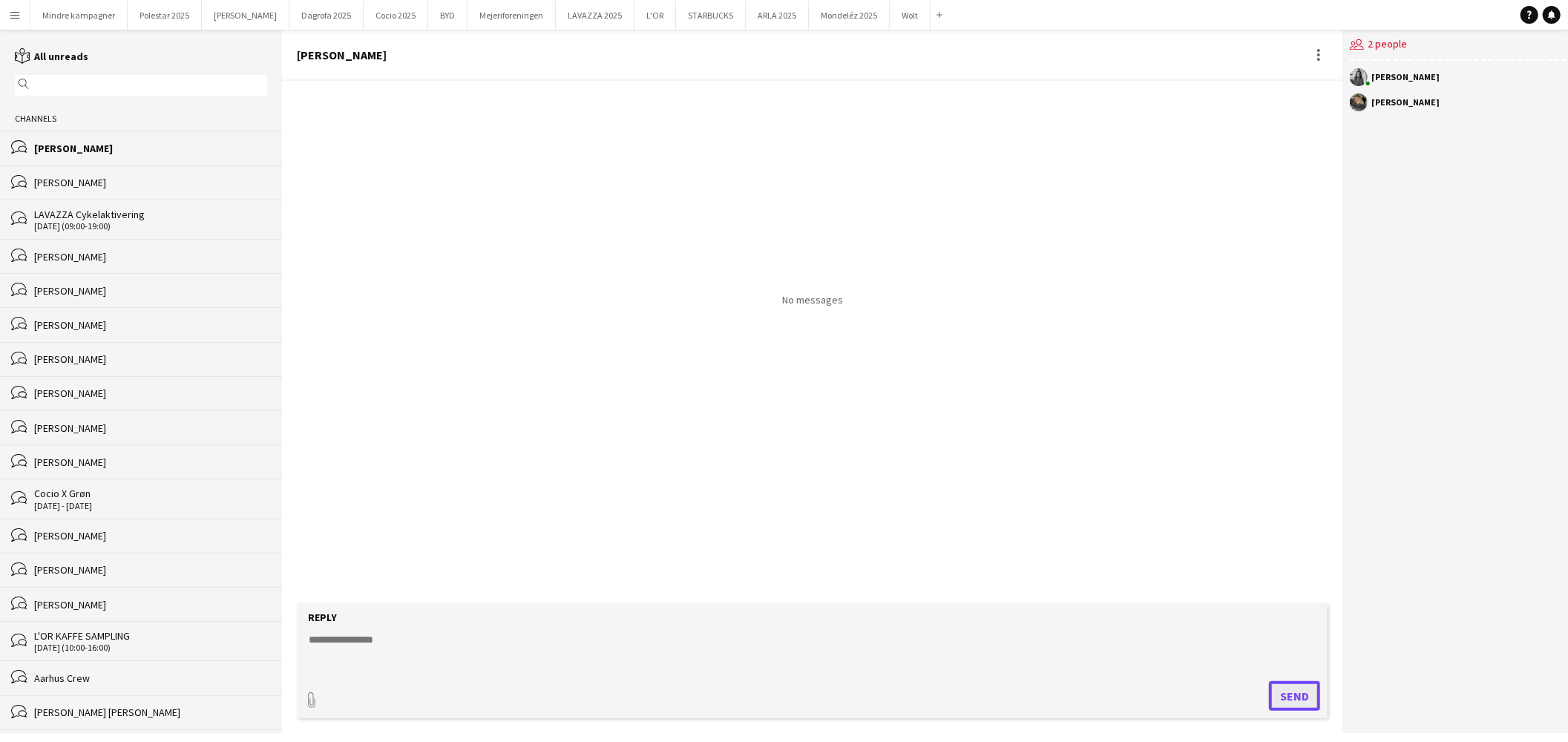
scroll to position [0, 0]
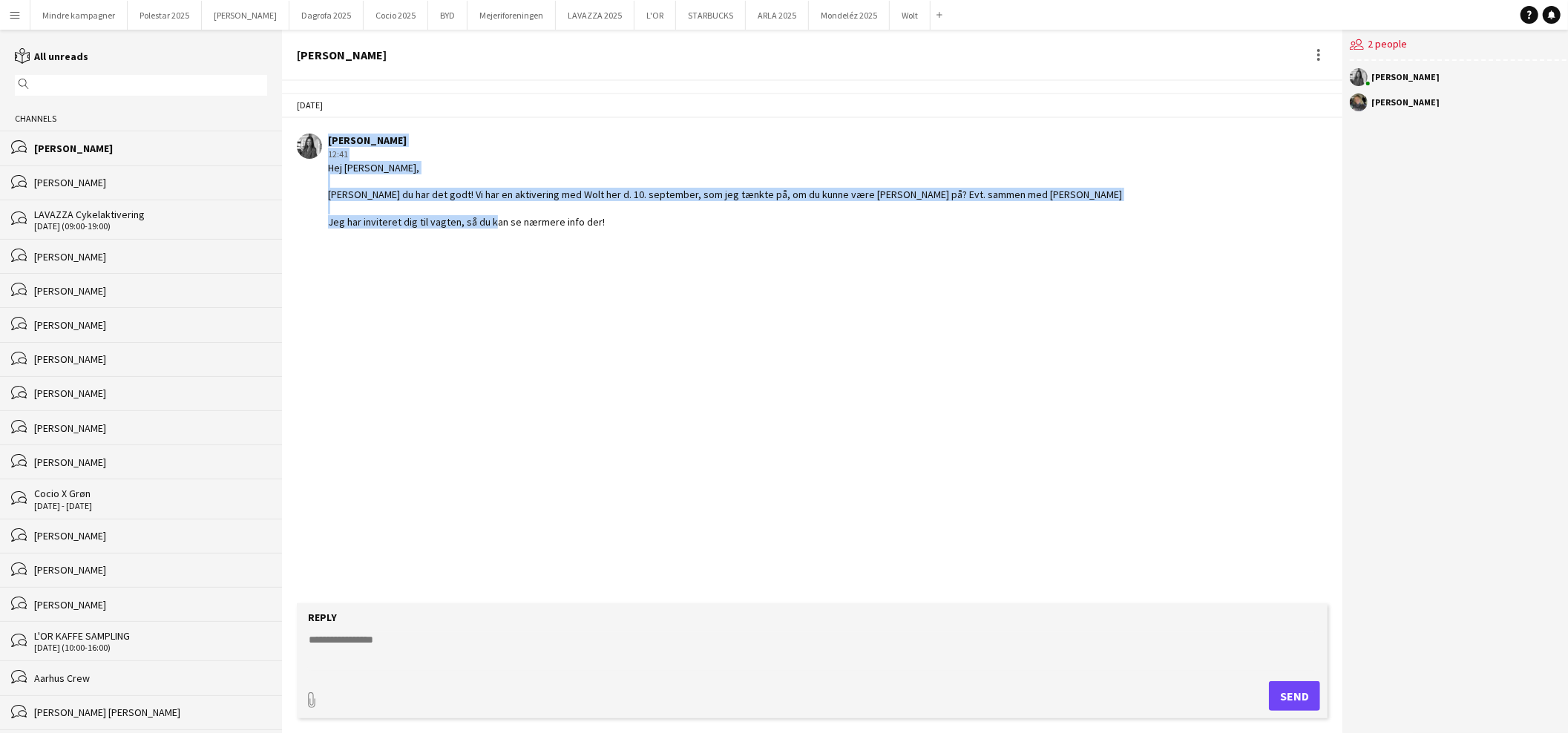
drag, startPoint x: 602, startPoint y: 220, endPoint x: 297, endPoint y: 167, distance: 309.6
click at [297, 167] on div "[PERSON_NAME] 12:41 [PERSON_NAME], [PERSON_NAME] du har det godt! Vi har en akt…" at bounding box center [721, 181] width 848 height 95
click at [353, 180] on div "Hej [PERSON_NAME], [PERSON_NAME] du har det godt! Vi har en aktivering med Wolt…" at bounding box center [725, 195] width 794 height 68
drag, startPoint x: 1014, startPoint y: 190, endPoint x: 324, endPoint y: 187, distance: 690.0
click at [324, 187] on div "[PERSON_NAME] 12:41 [PERSON_NAME], [PERSON_NAME] du har det godt! Vi har en akt…" at bounding box center [721, 181] width 848 height 95
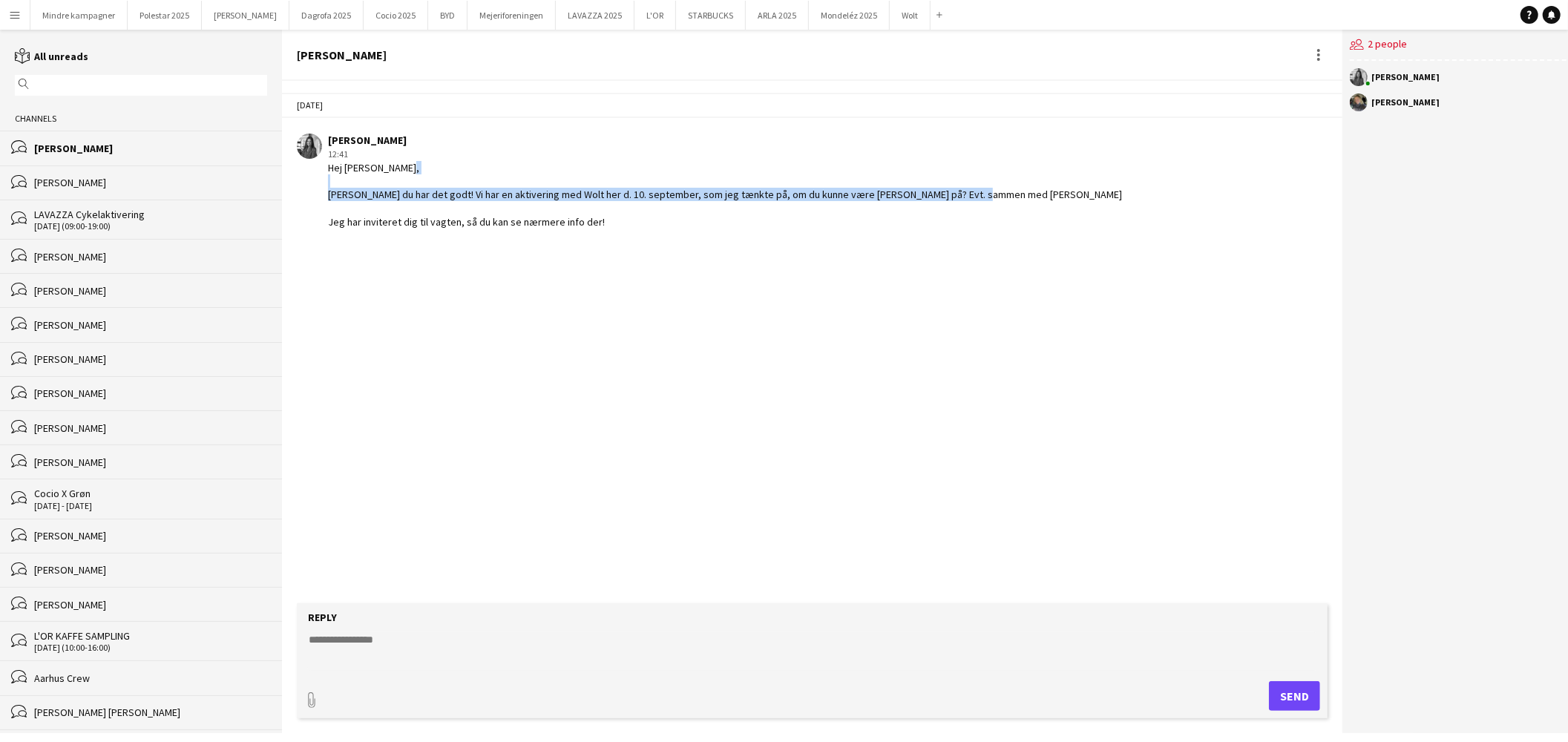
copy div "[PERSON_NAME] du har det godt! Vi har en aktivering med Wolt her d. 10. septemb…"
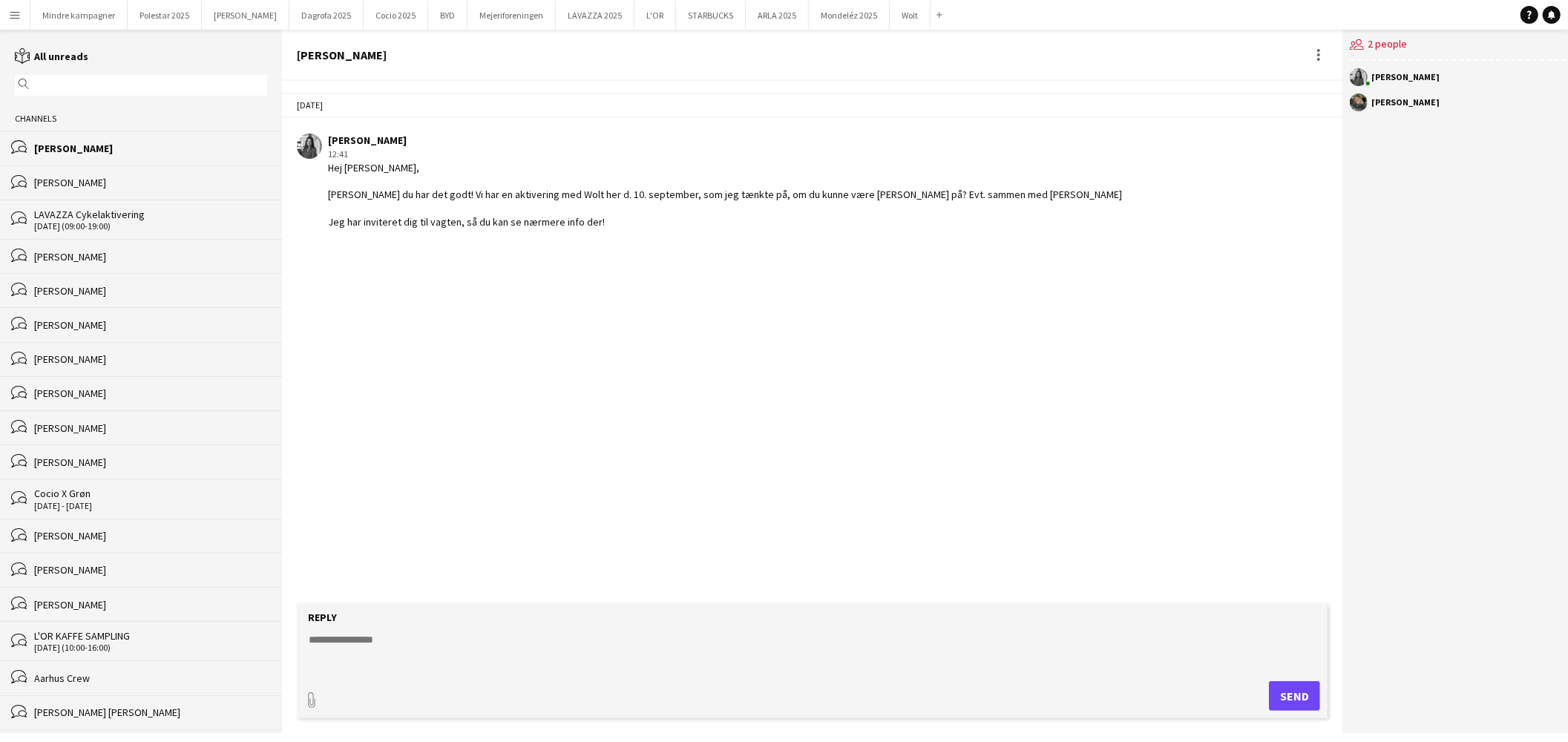
click at [692, 332] on div "[DATE] [PERSON_NAME] 12:41 [PERSON_NAME], [PERSON_NAME] du har det godt! Vi har…" at bounding box center [812, 342] width 1061 height 523
